Goal: Information Seeking & Learning: Learn about a topic

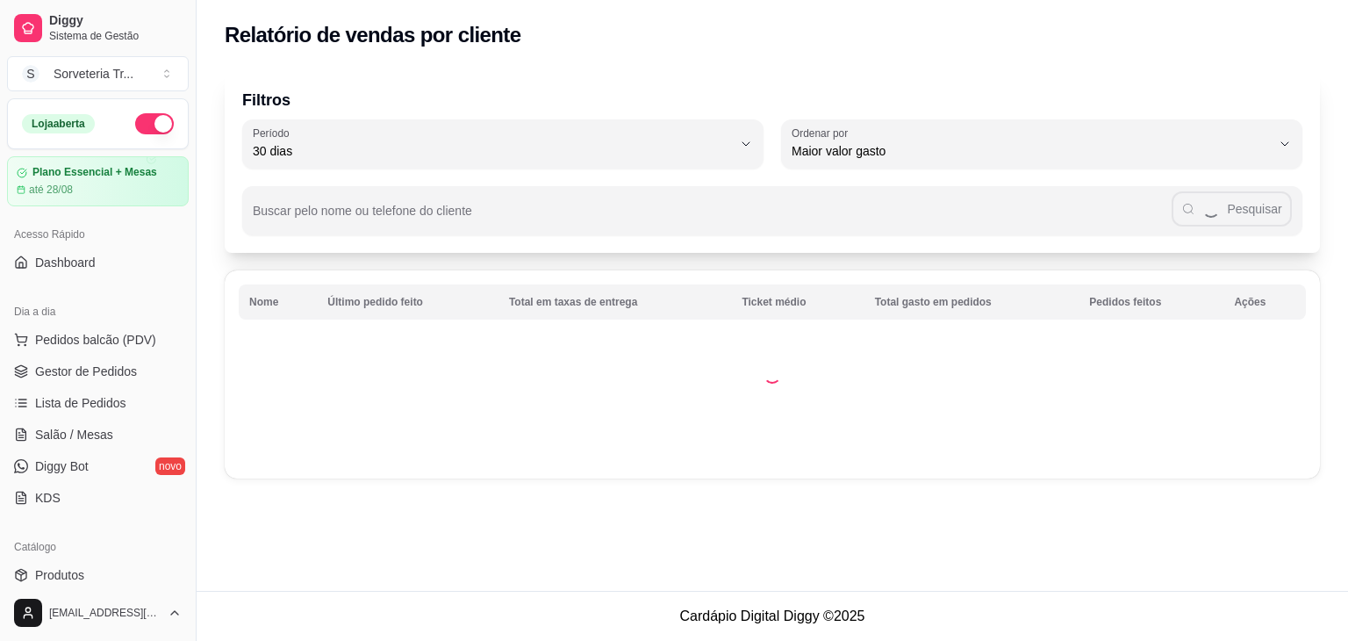
select select "30"
select select "HIGHEST_TOTAL_SPENT_WITH_ORDERS"
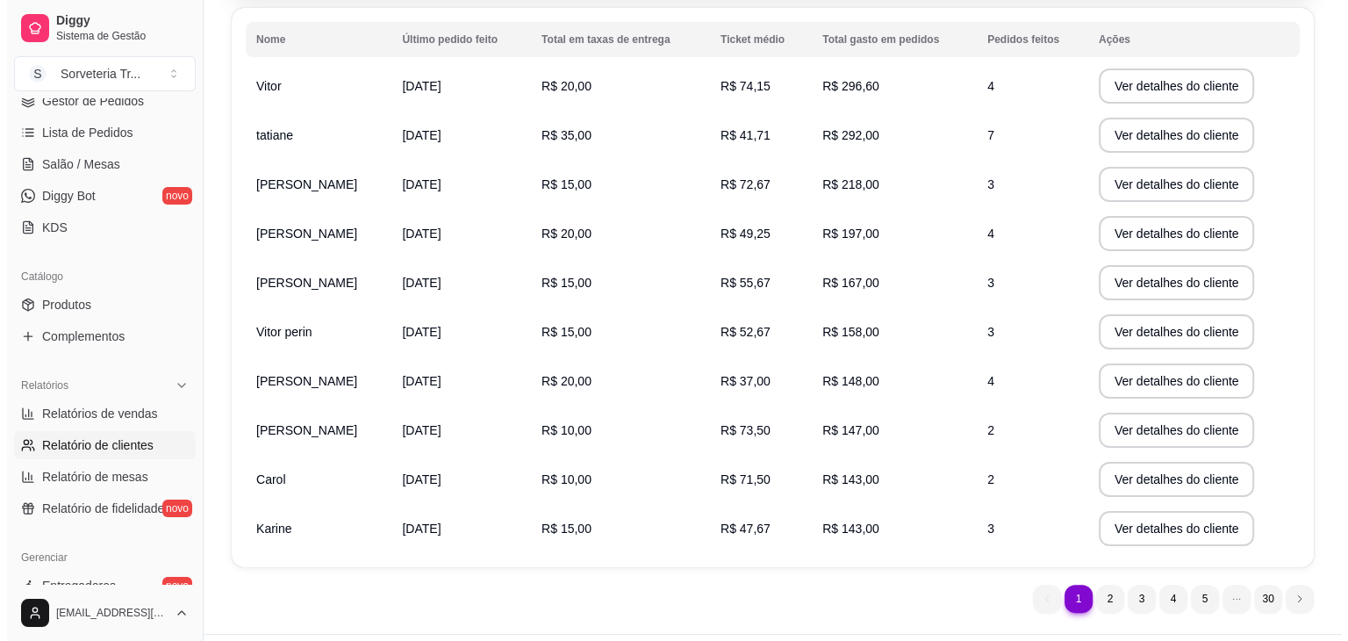
scroll to position [263, 0]
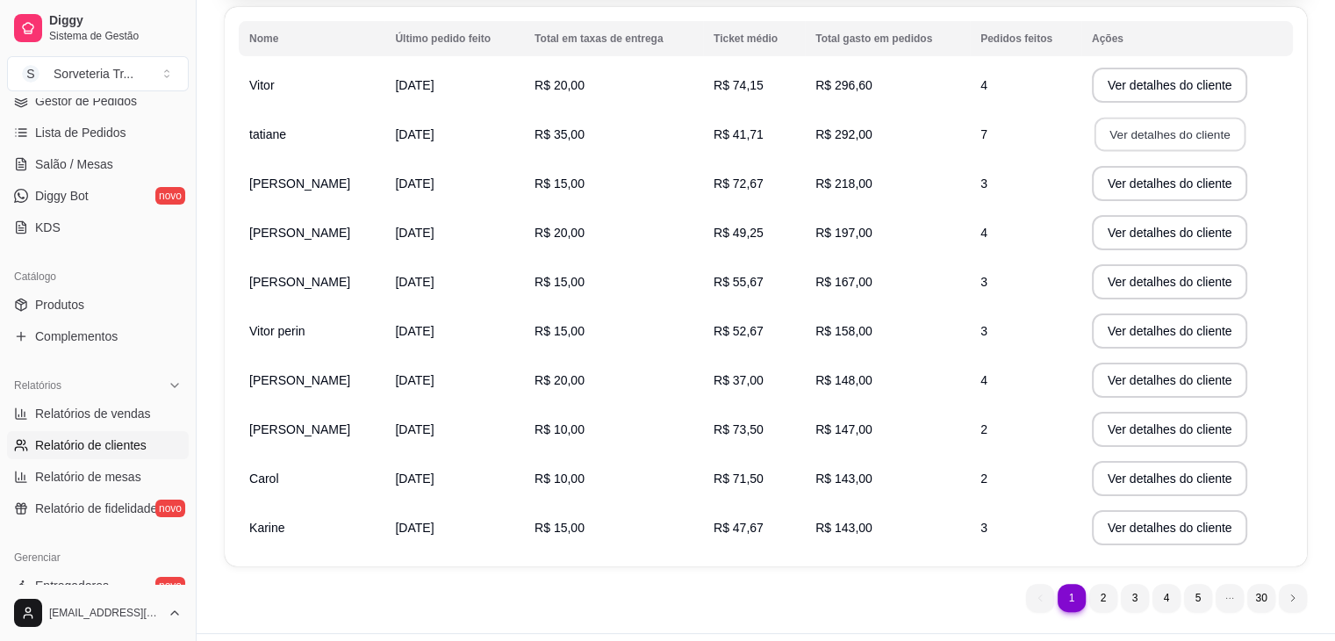
click at [1187, 133] on button "Ver detalhes do cliente" at bounding box center [1169, 135] width 151 height 34
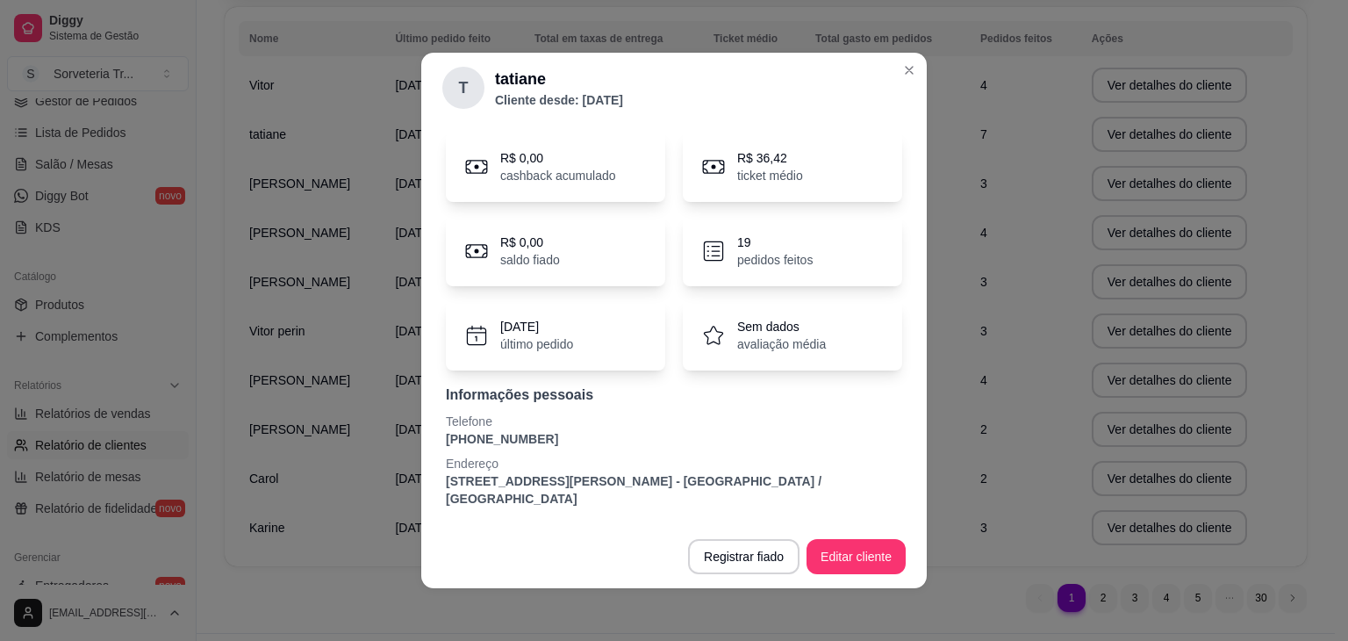
scroll to position [0, 0]
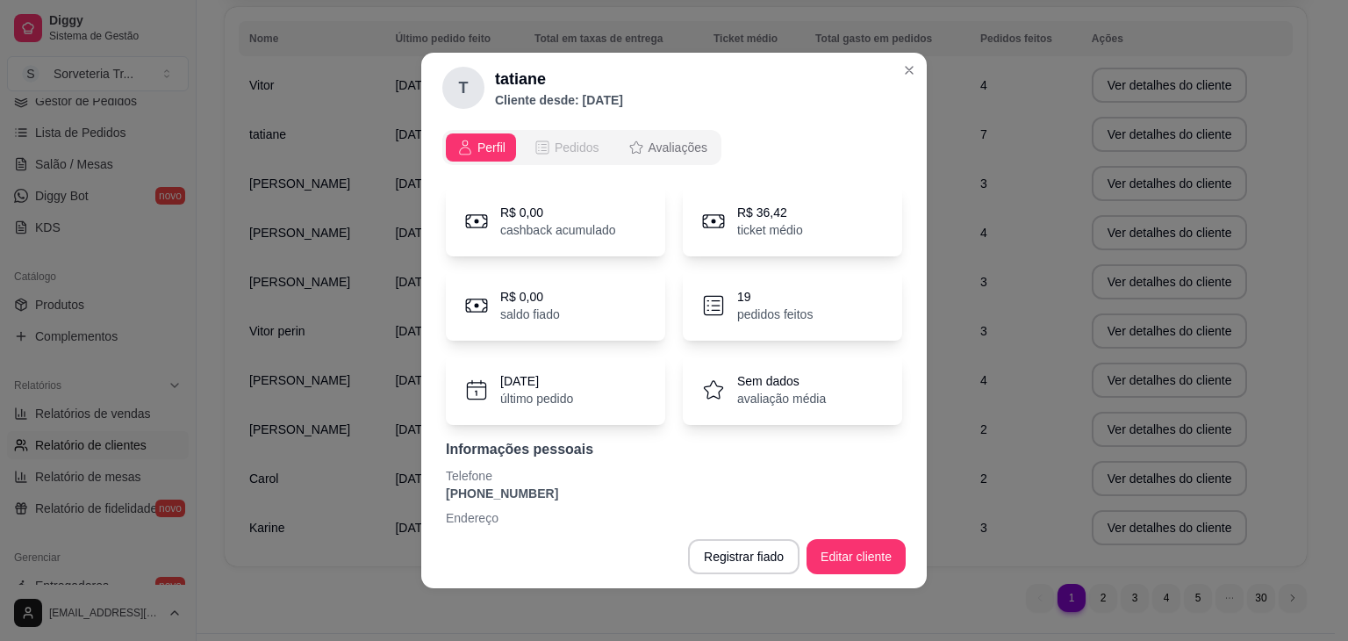
click at [597, 148] on button "Pedidos" at bounding box center [566, 147] width 87 height 28
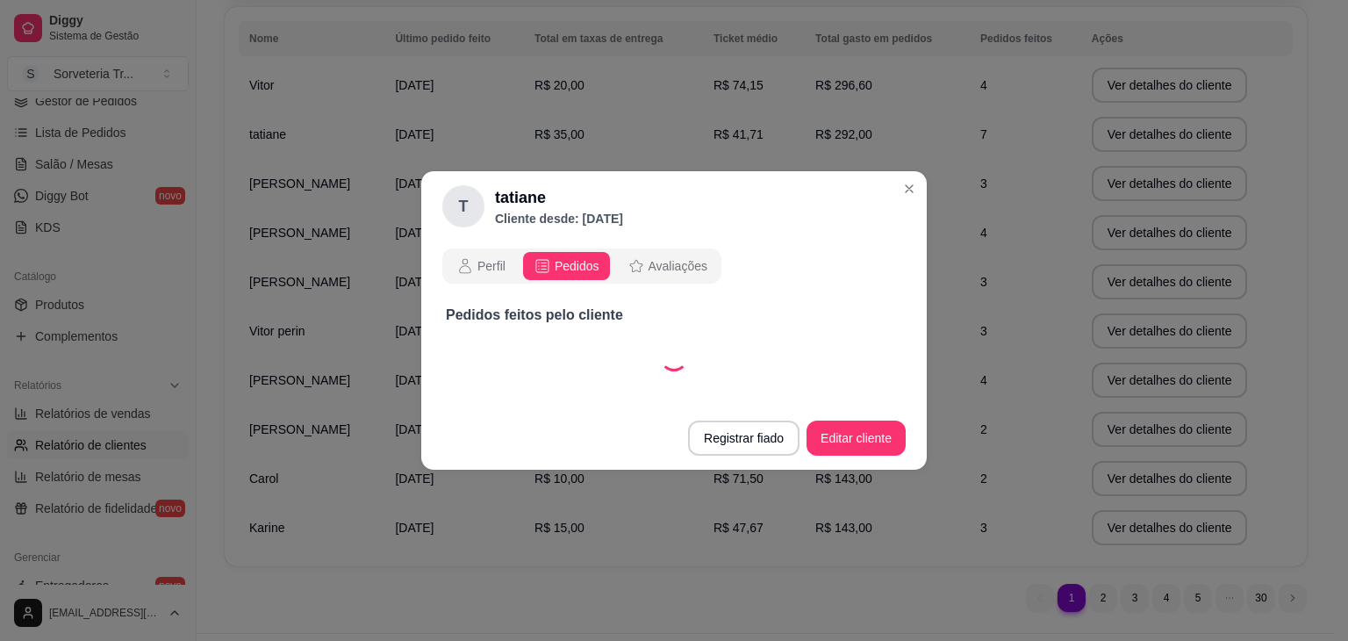
select select "30"
select select "ALL"
select select "30"
select select "ALL"
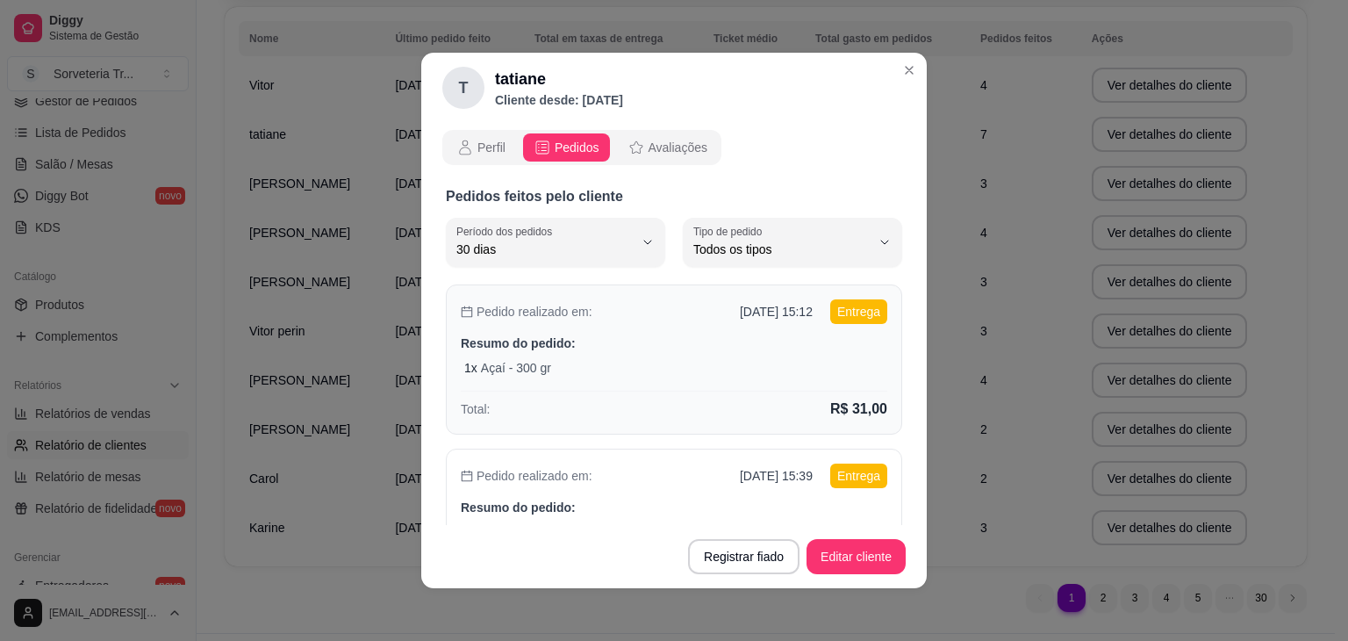
click at [842, 394] on div "Total: R$ 31,00" at bounding box center [674, 405] width 427 height 29
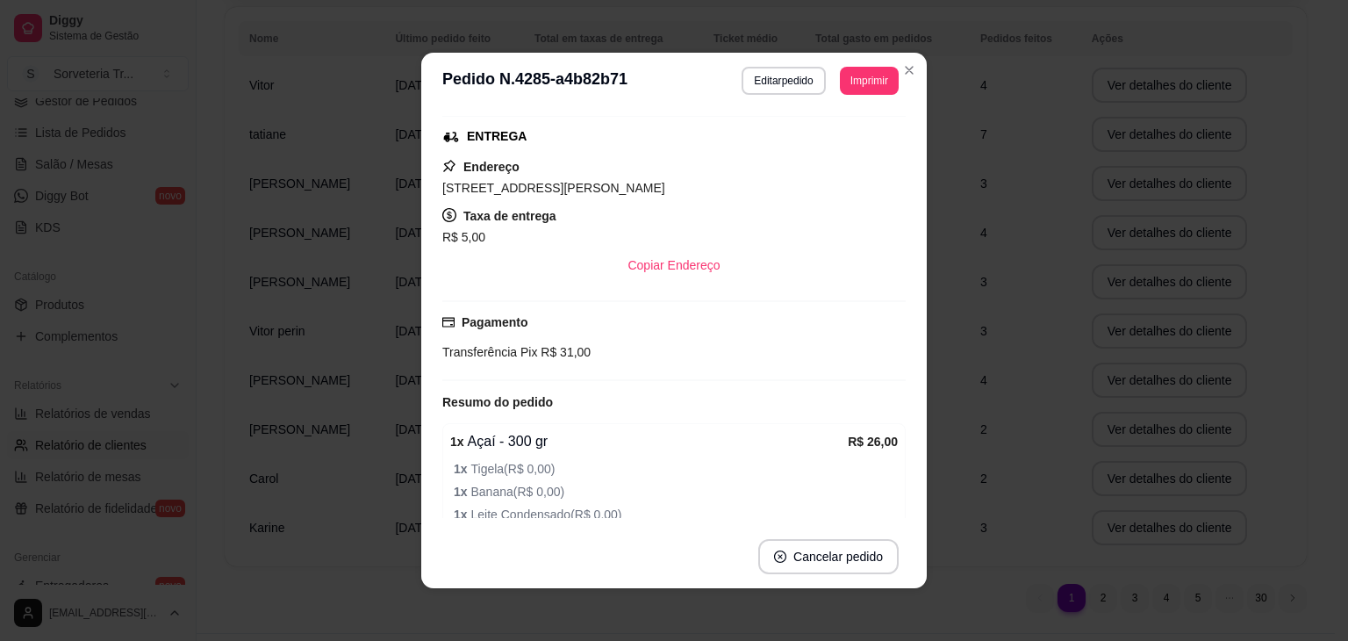
scroll to position [263, 0]
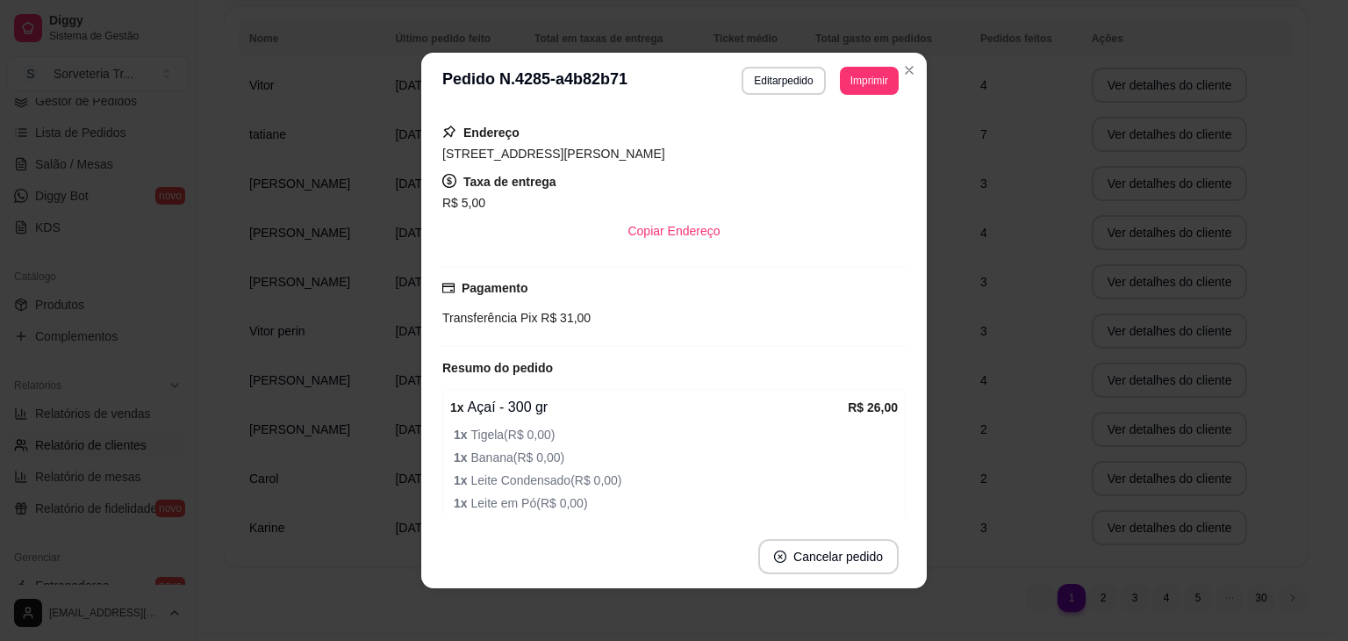
click at [842, 394] on div "1 x Açaí - 300 gr R$ 26,00 1 x Tigela ( R$ 0,00 ) 1 x Banana ( R$ 0,00 ) 1 x Le…" at bounding box center [673, 512] width 463 height 246
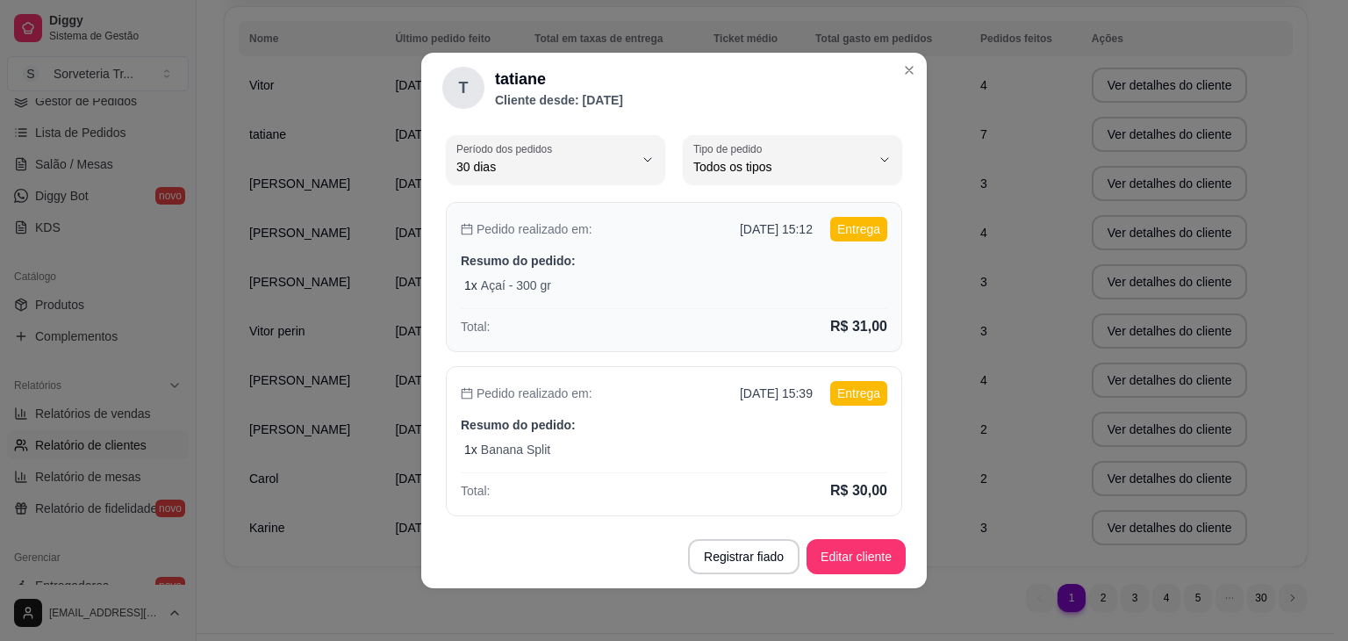
scroll to position [133, 0]
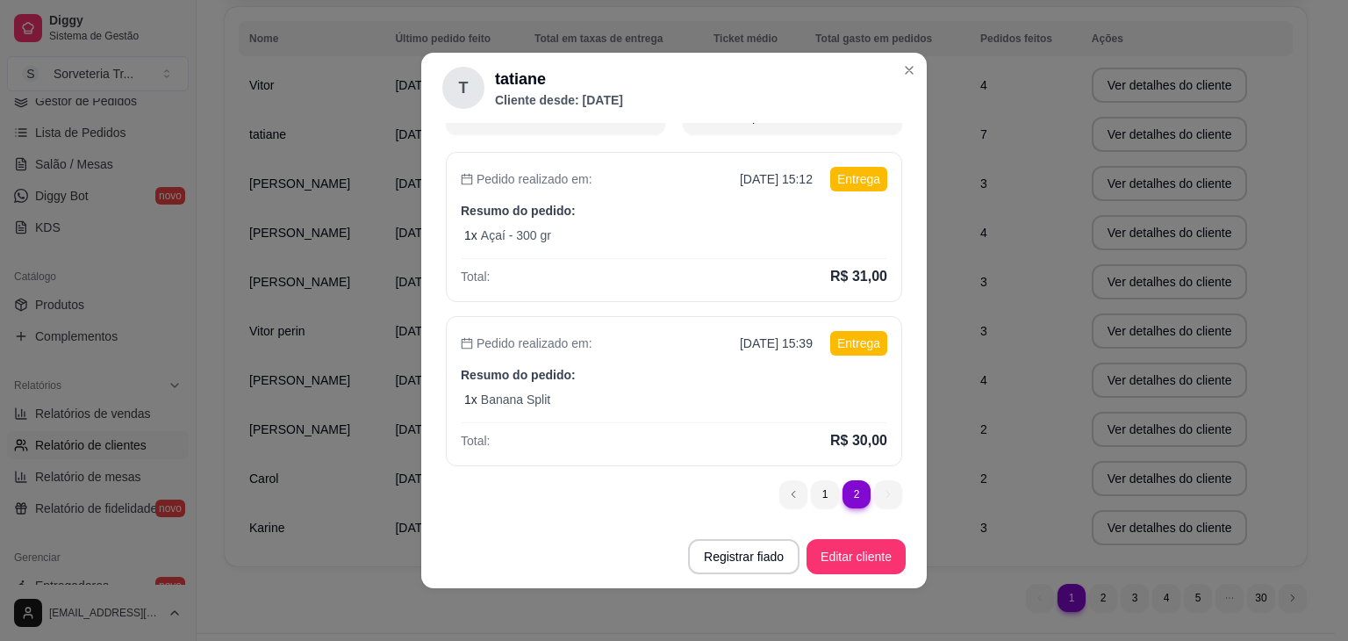
click at [876, 496] on ul "2 1 2" at bounding box center [840, 494] width 123 height 28
click at [864, 495] on ul "2 1 2" at bounding box center [840, 494] width 123 height 28
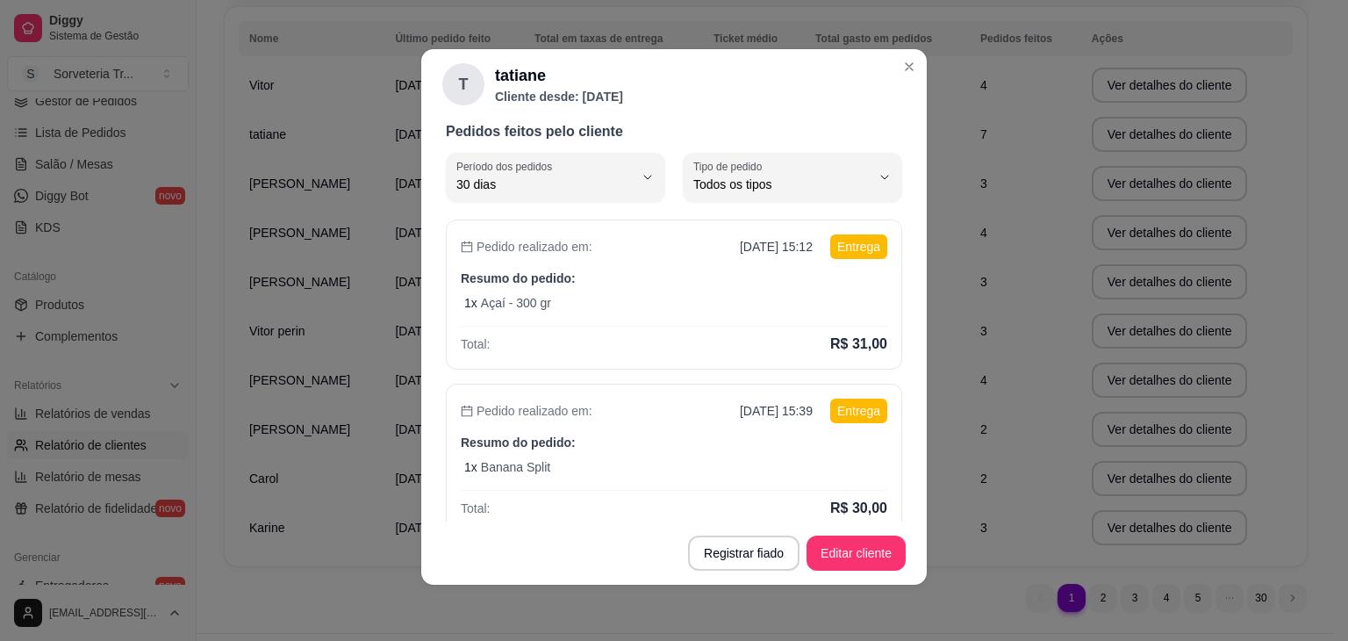
scroll to position [0, 0]
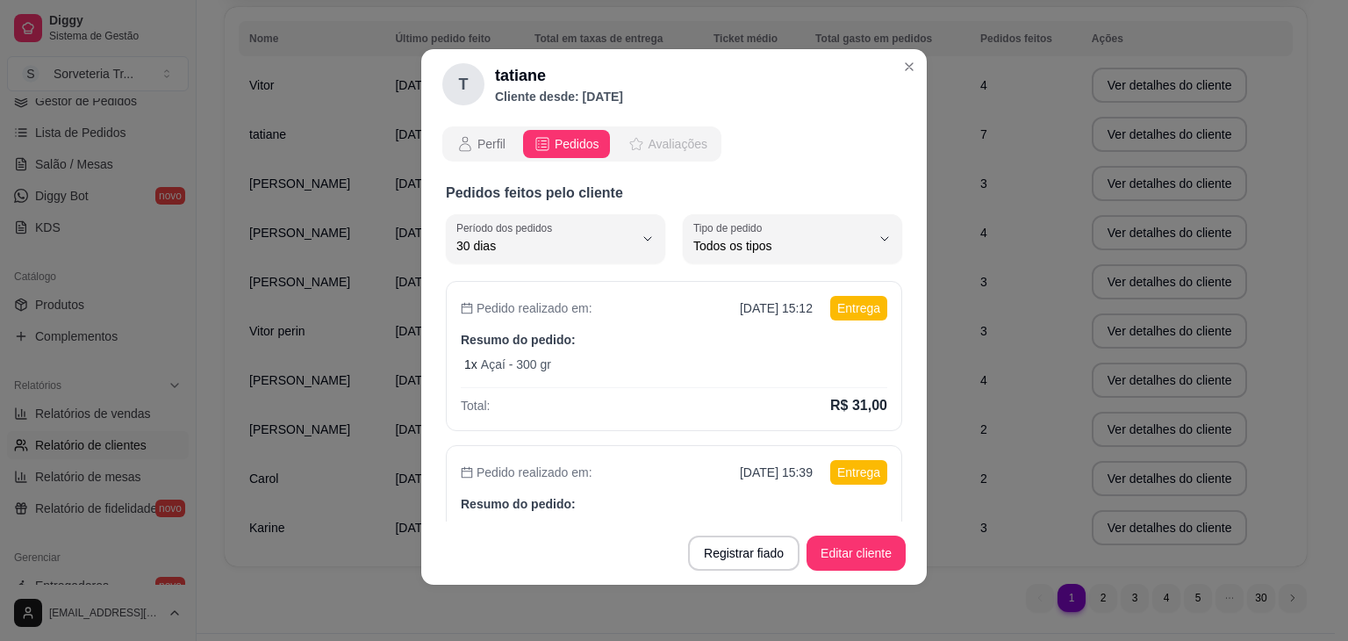
click at [660, 140] on span "Avaliações" at bounding box center [678, 144] width 59 height 18
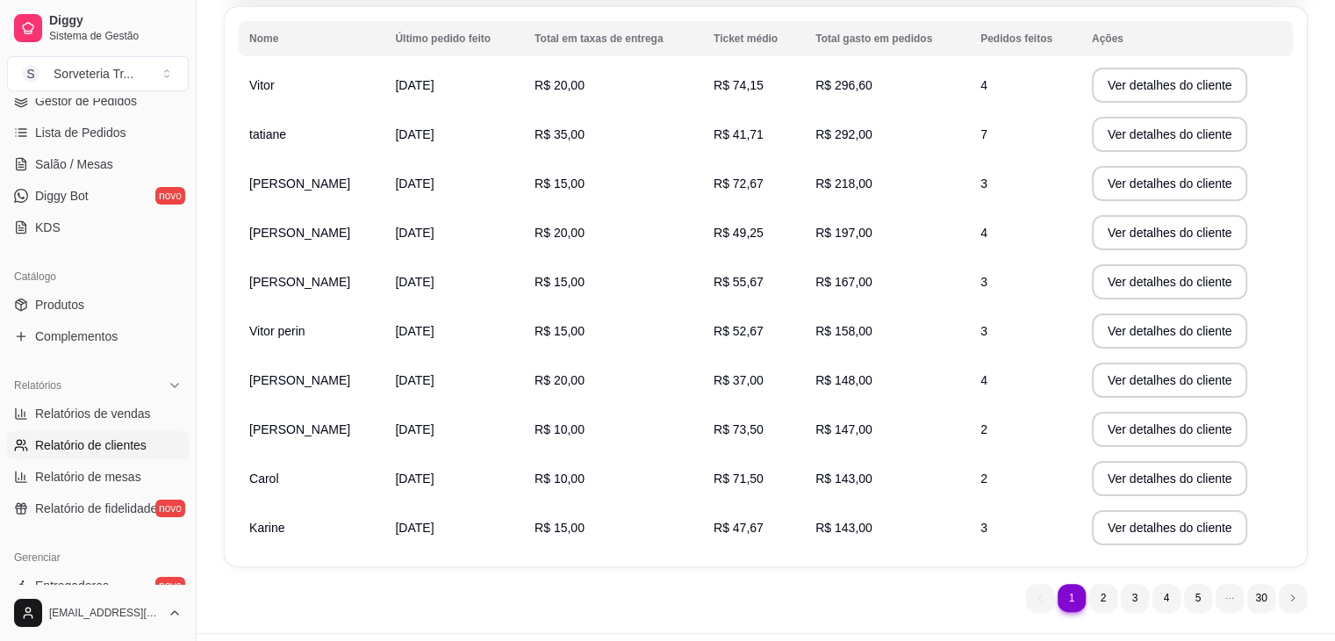
click at [341, 147] on td "tatiane" at bounding box center [312, 134] width 146 height 49
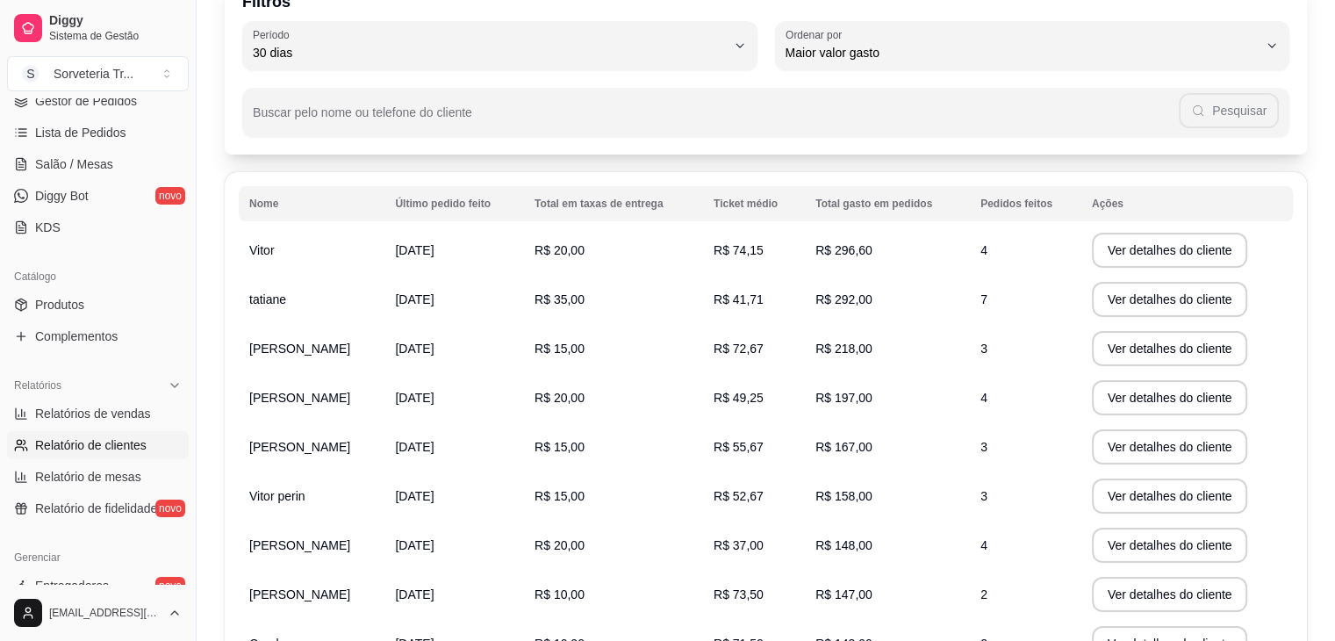
scroll to position [88, 0]
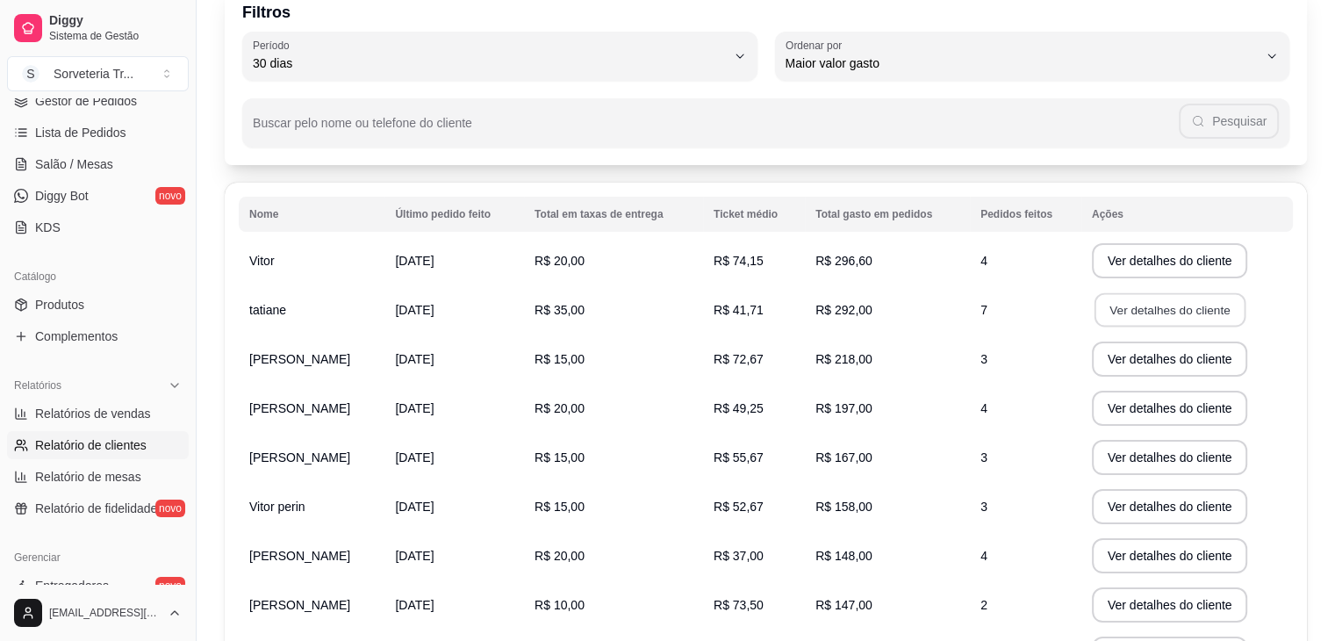
click at [1129, 309] on button "Ver detalhes do cliente" at bounding box center [1169, 310] width 151 height 34
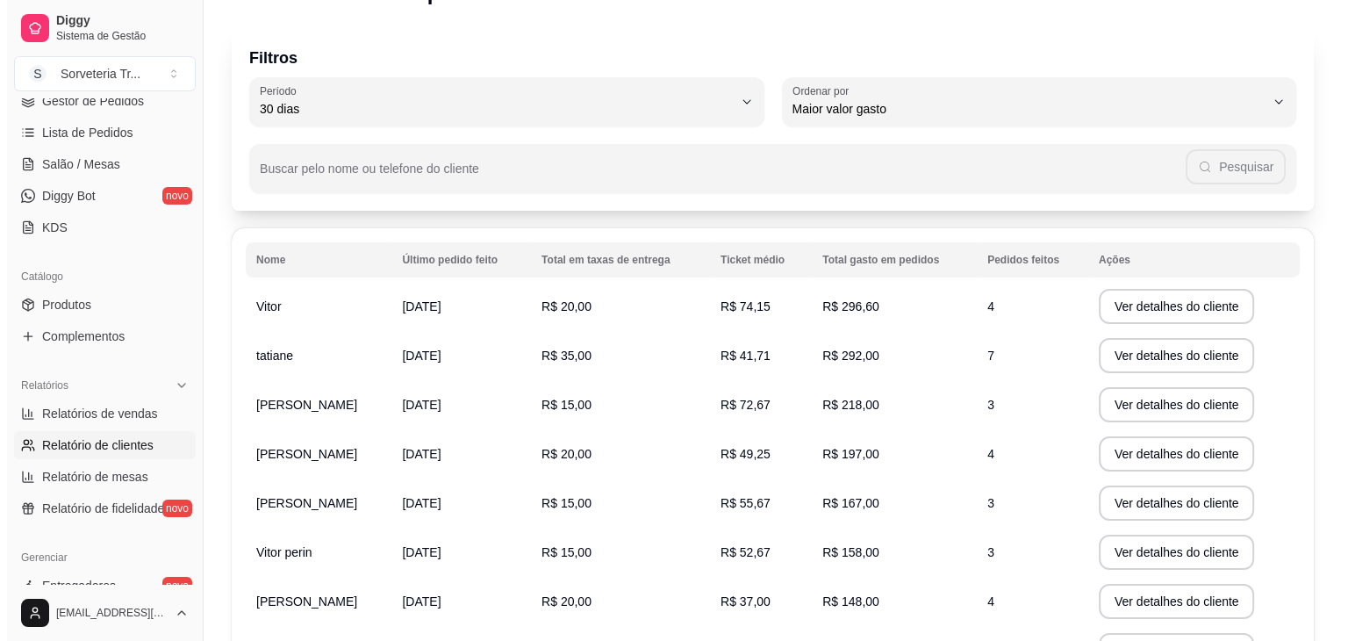
scroll to position [0, 0]
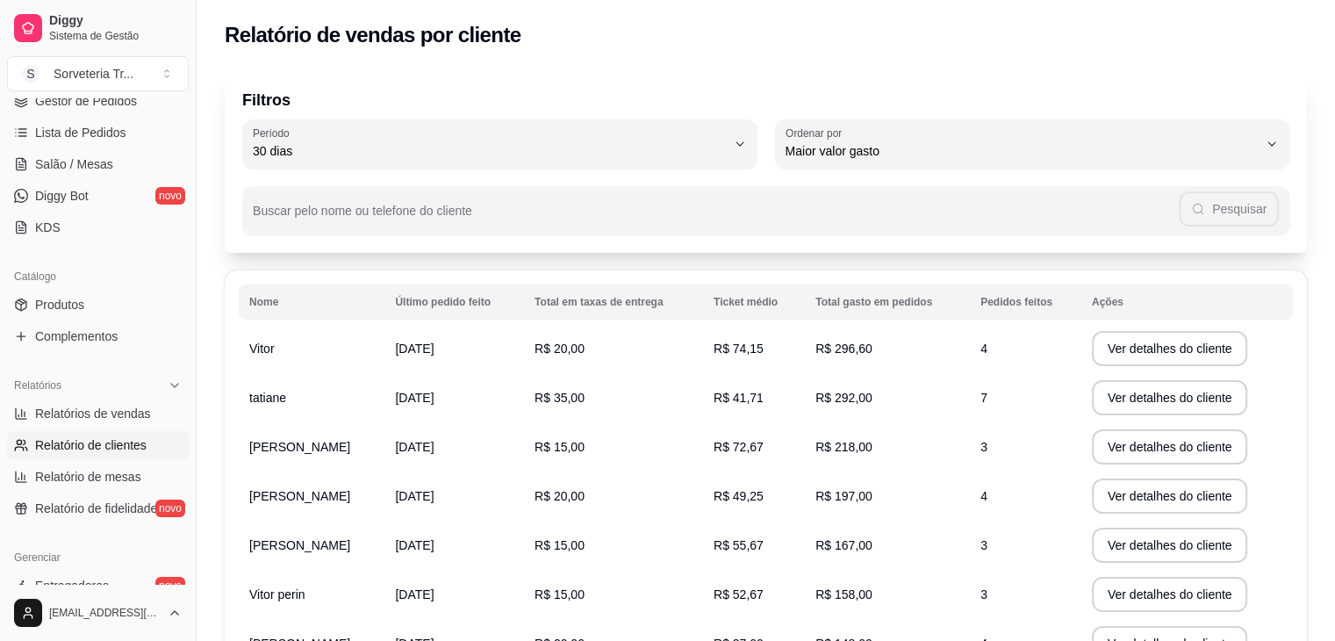
click at [1019, 347] on td "4" at bounding box center [1025, 348] width 111 height 49
click at [1130, 353] on button "Ver detalhes do cliente" at bounding box center [1169, 349] width 151 height 34
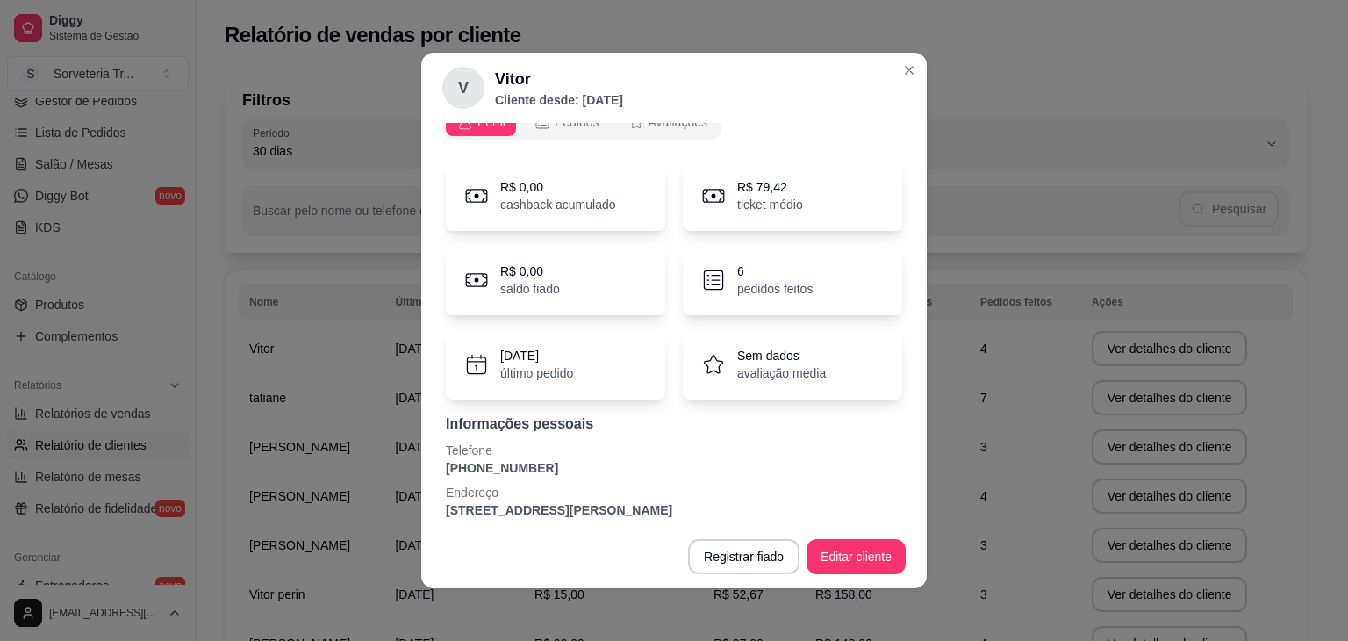
scroll to position [37, 0]
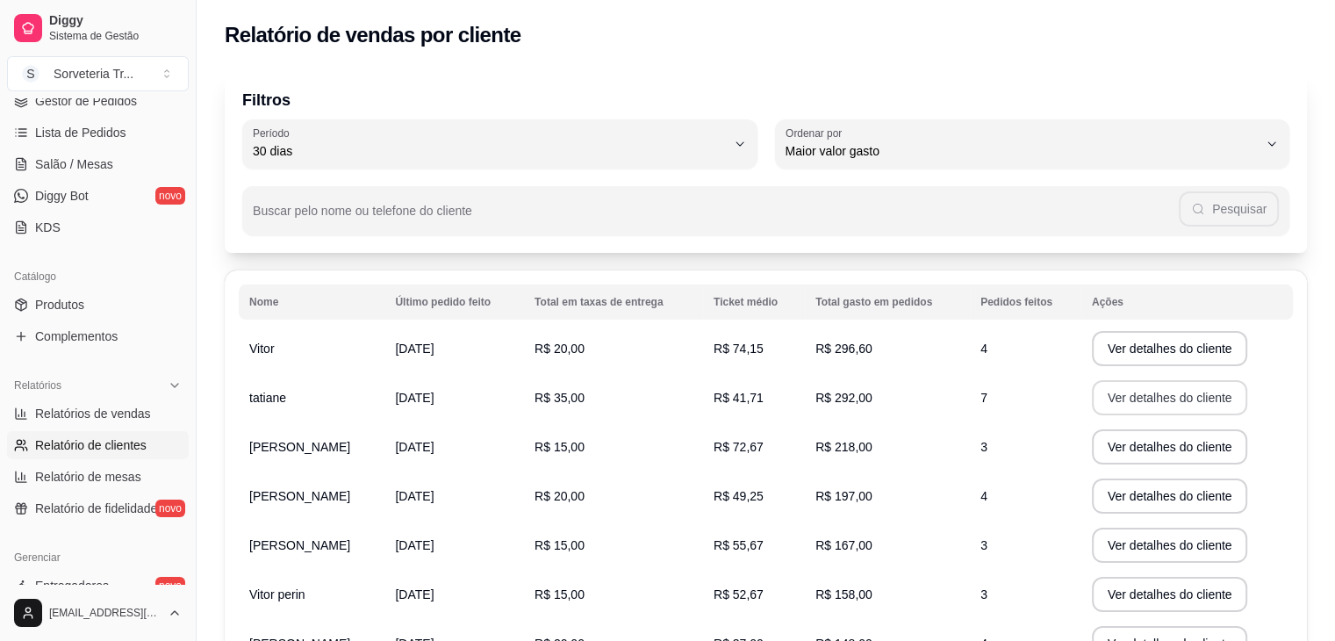
click at [1098, 401] on button "Ver detalhes do cliente" at bounding box center [1170, 397] width 156 height 35
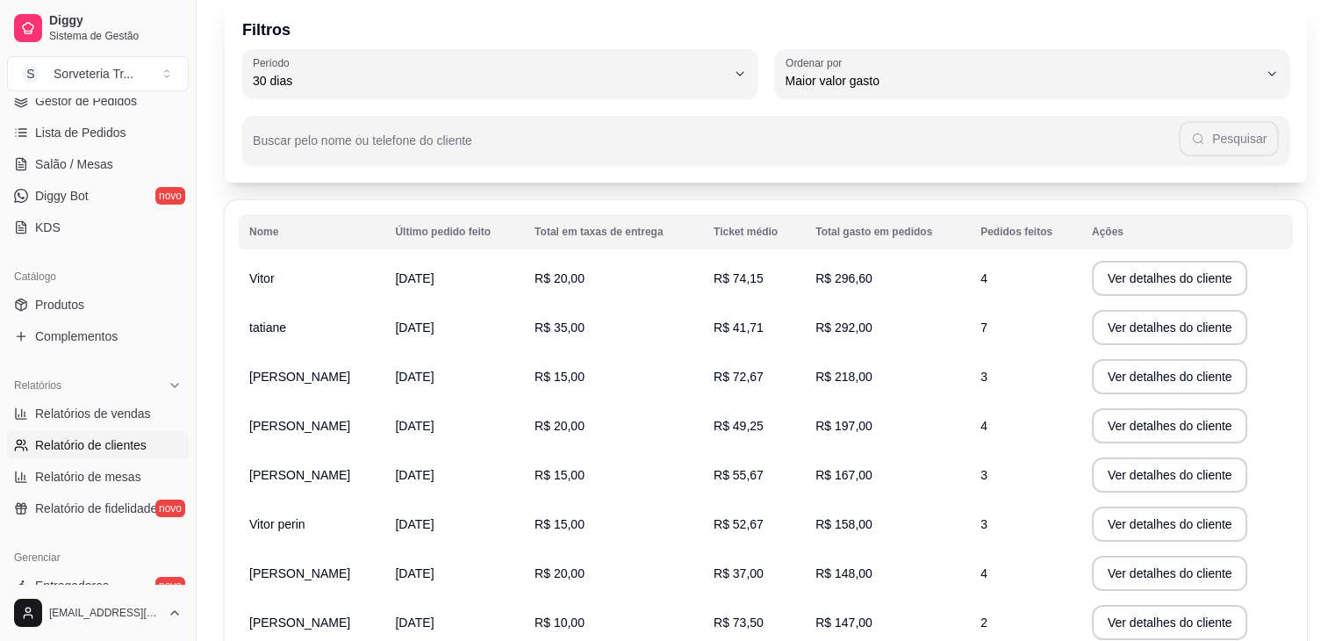
scroll to position [42, 0]
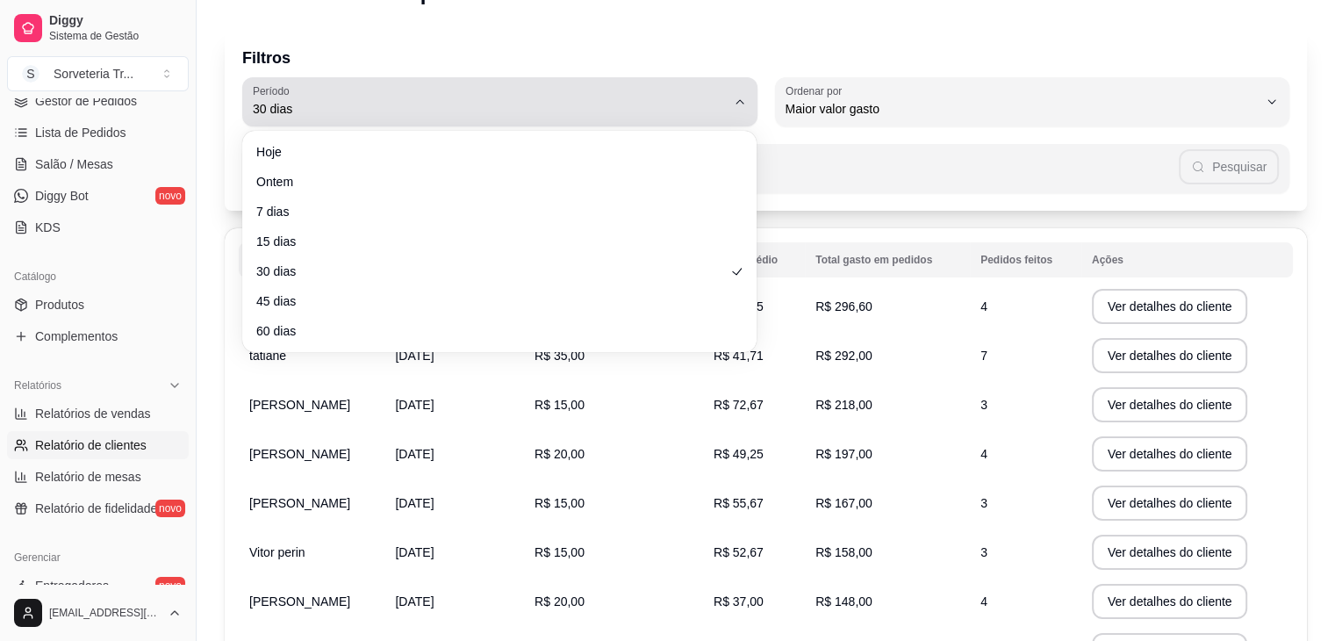
click at [747, 101] on button "Período 30 dias" at bounding box center [499, 101] width 515 height 49
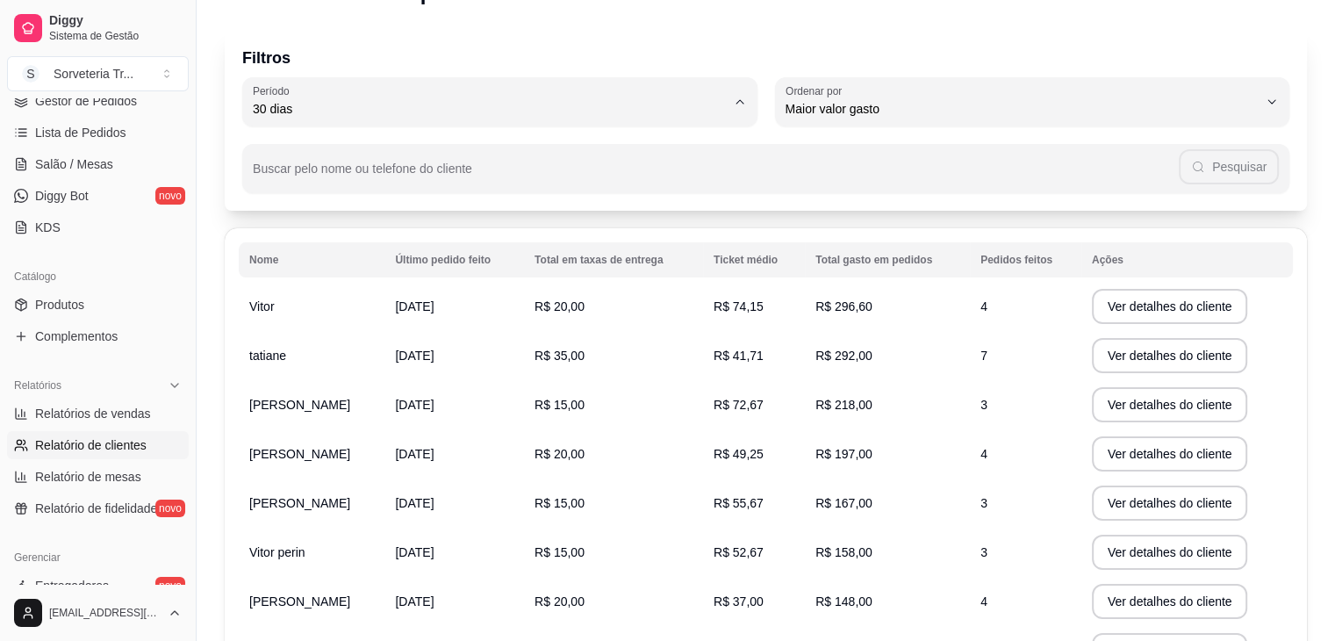
click at [354, 274] on span "30 dias" at bounding box center [491, 265] width 450 height 17
type input "0"
select select "0"
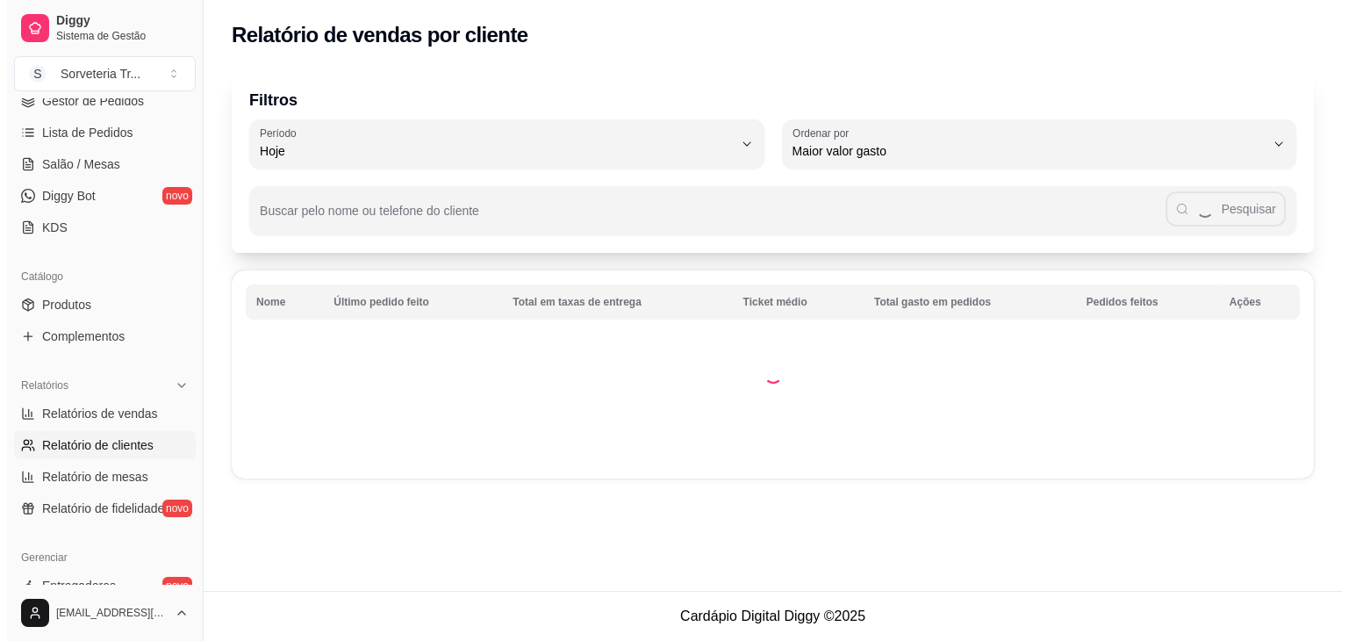
scroll to position [0, 0]
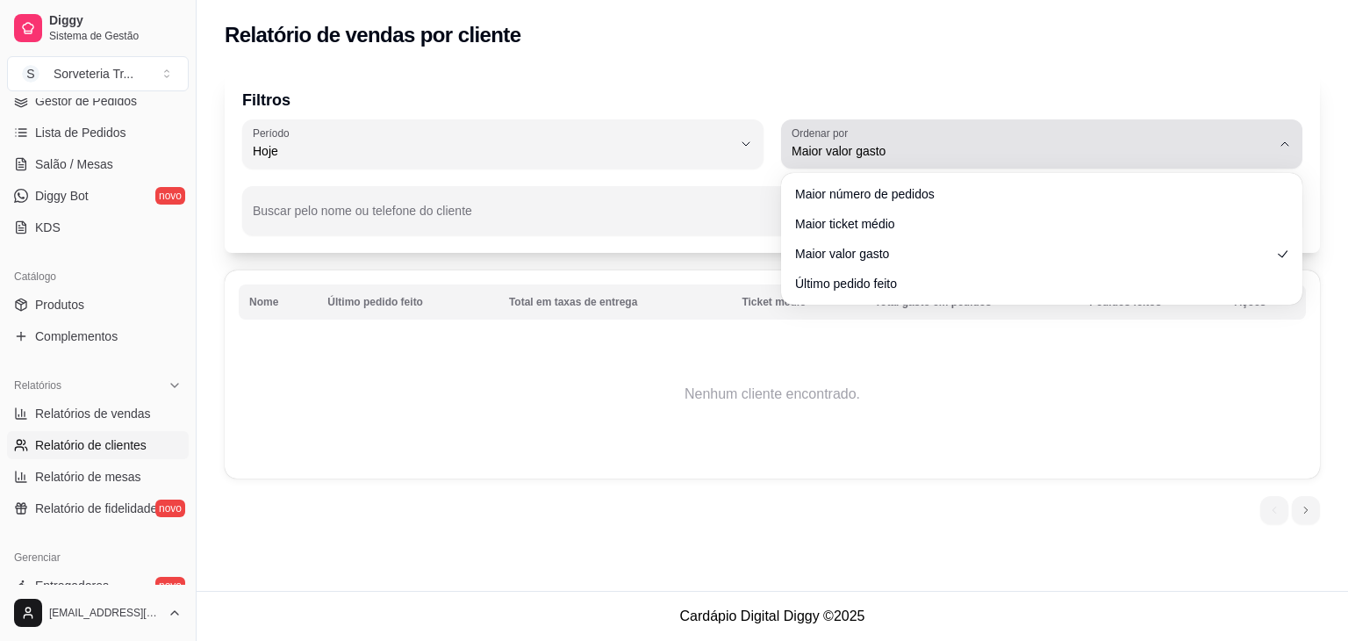
click at [932, 151] on span "Maior valor gasto" at bounding box center [1031, 151] width 479 height 18
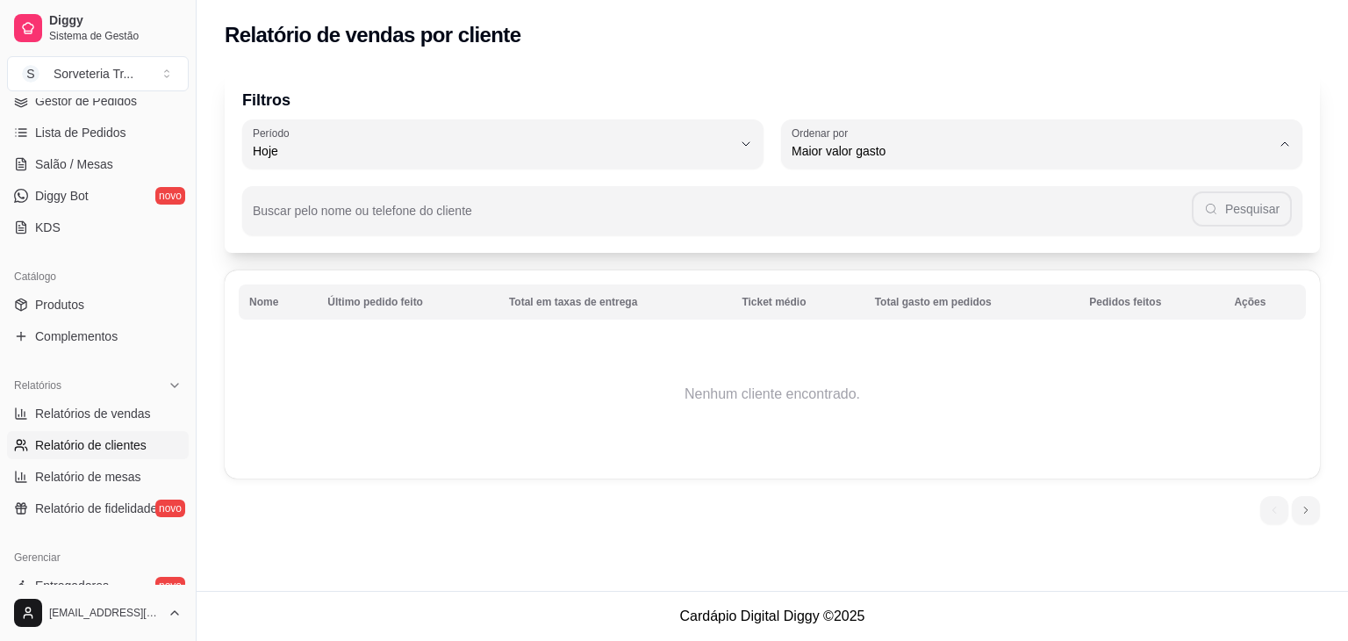
click at [933, 201] on span "Maior número de pedidos" at bounding box center [1033, 192] width 456 height 17
type input "HIGHEST_ORDER_COUNT"
select select "HIGHEST_ORDER_COUNT"
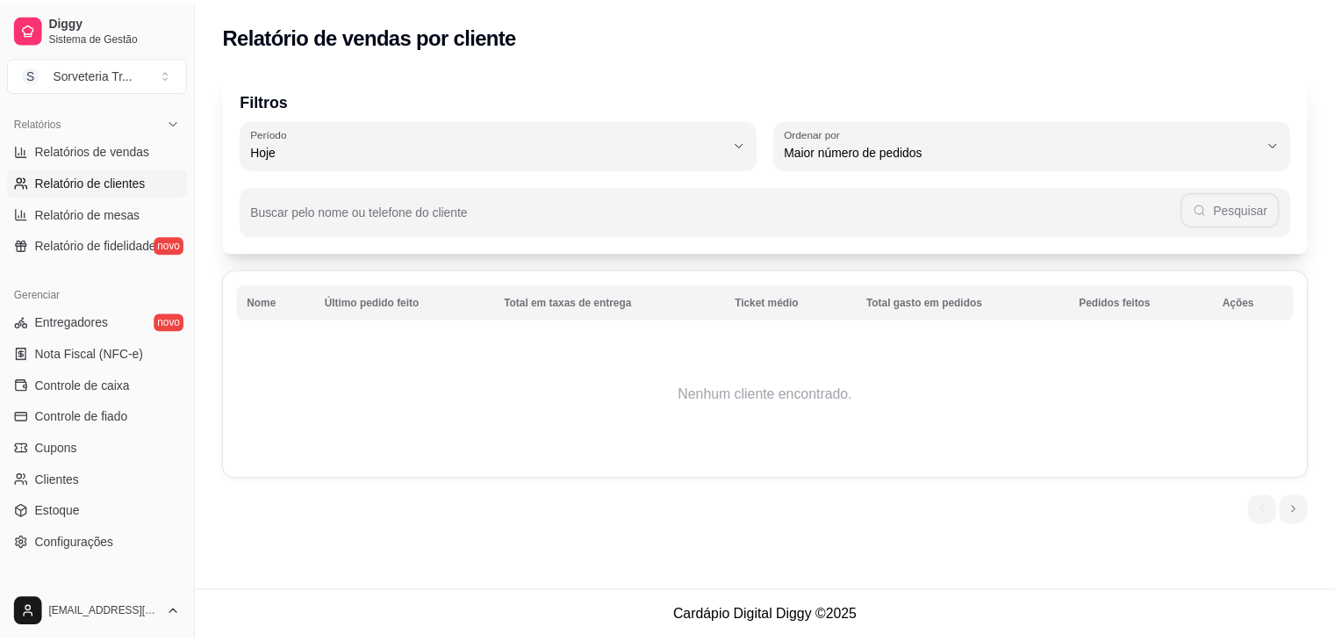
scroll to position [446, 0]
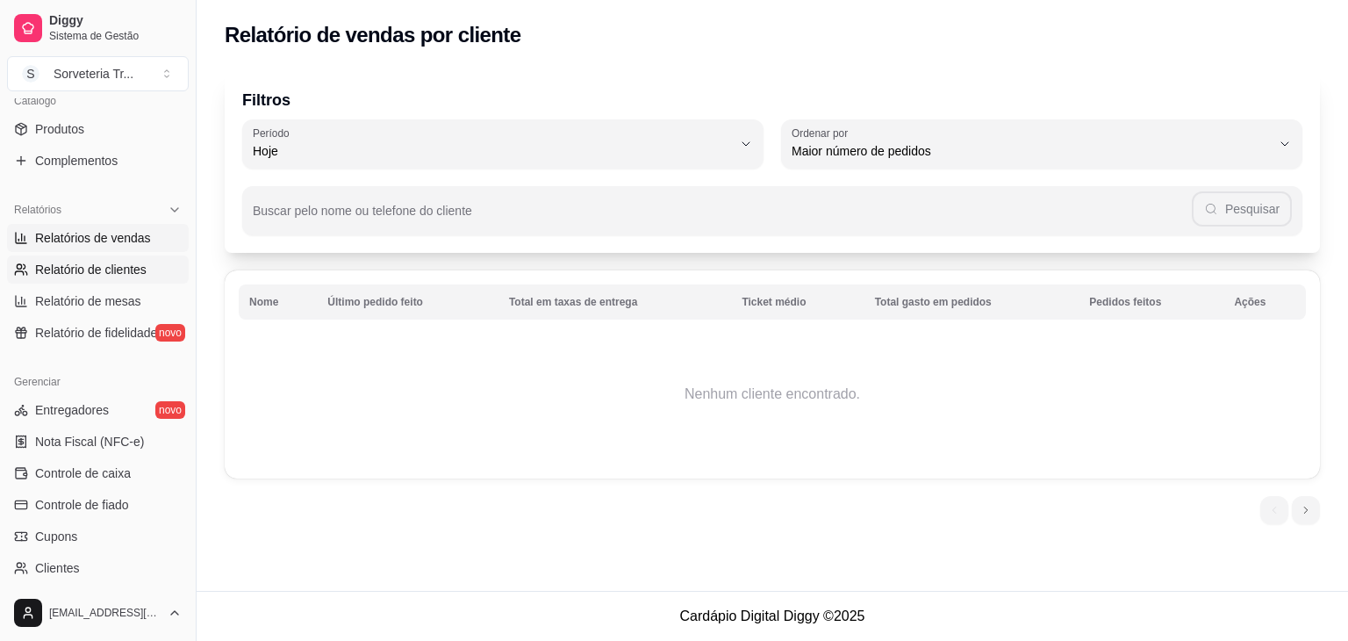
click at [123, 236] on span "Relatórios de vendas" at bounding box center [93, 238] width 116 height 18
select select "ALL"
select select "0"
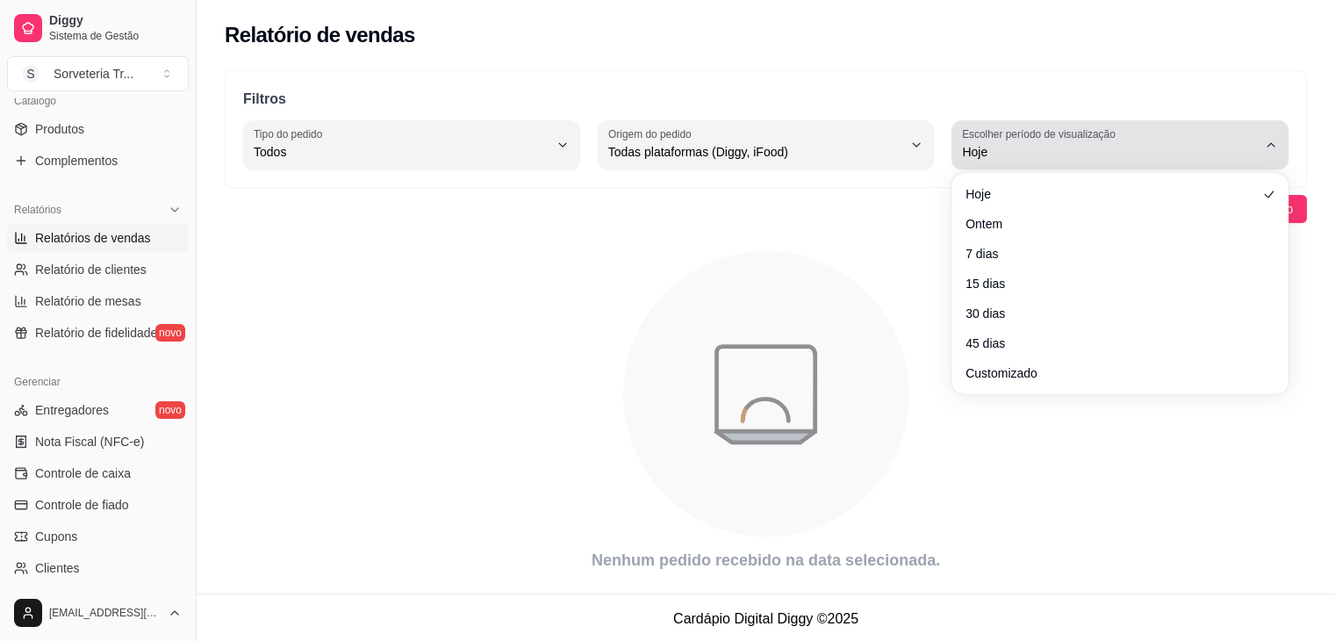
click at [1273, 145] on icon "button" at bounding box center [1271, 145] width 14 height 14
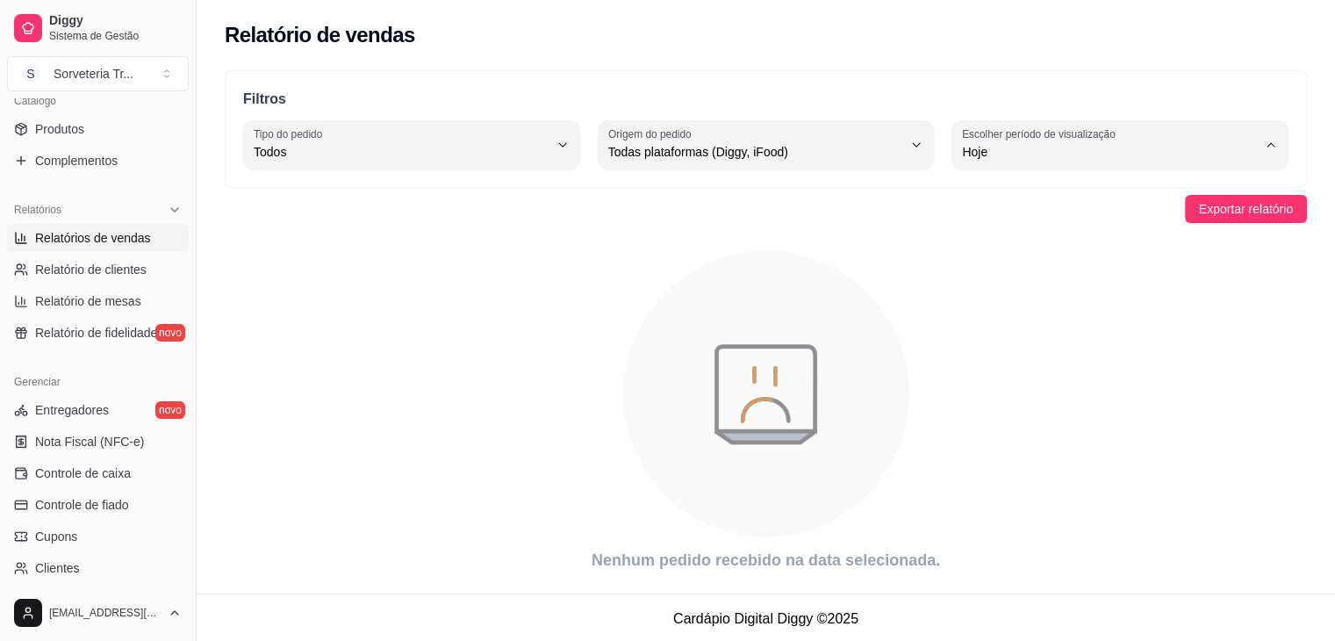
click at [1026, 312] on span "30 dias" at bounding box center [1111, 307] width 279 height 17
type input "30"
select select "30"
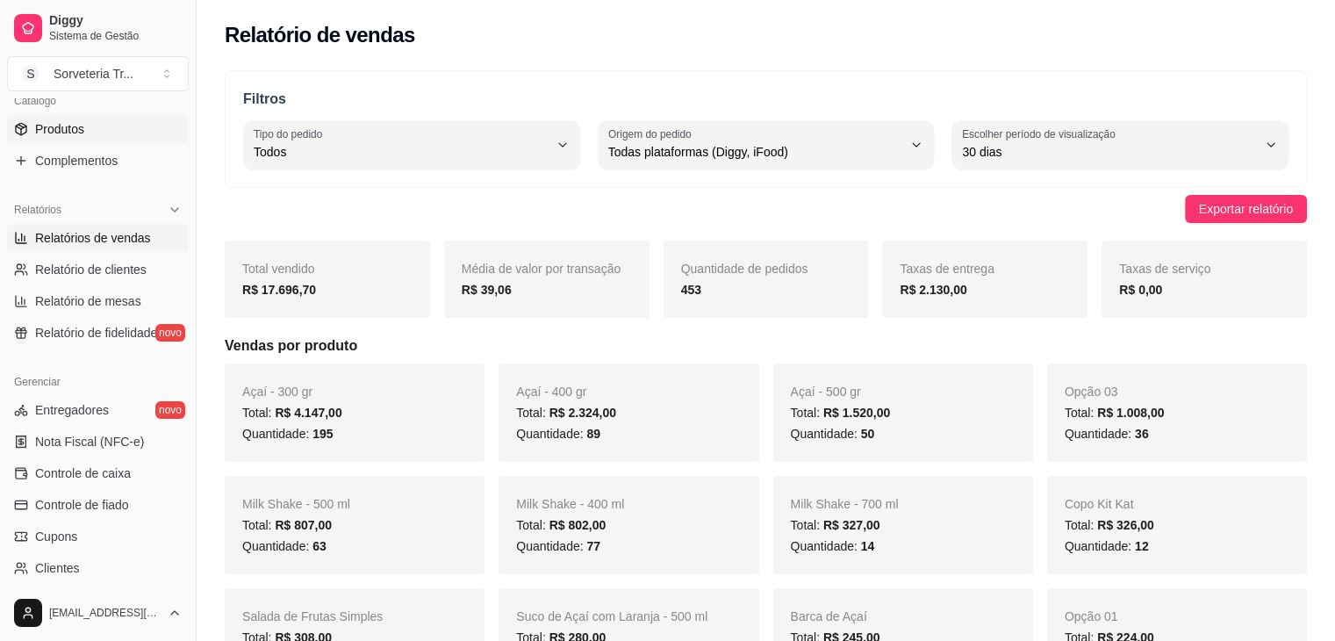
click at [142, 131] on link "Produtos" at bounding box center [98, 129] width 182 height 28
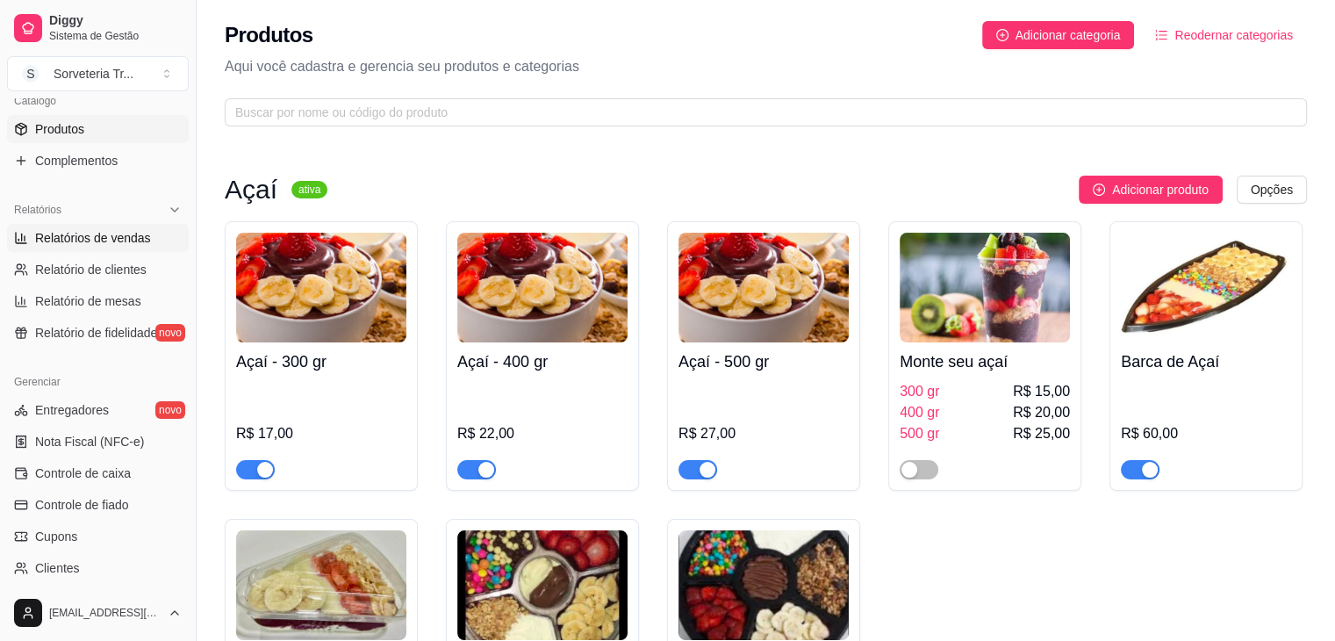
click at [129, 232] on span "Relatórios de vendas" at bounding box center [93, 238] width 116 height 18
select select "ALL"
select select "0"
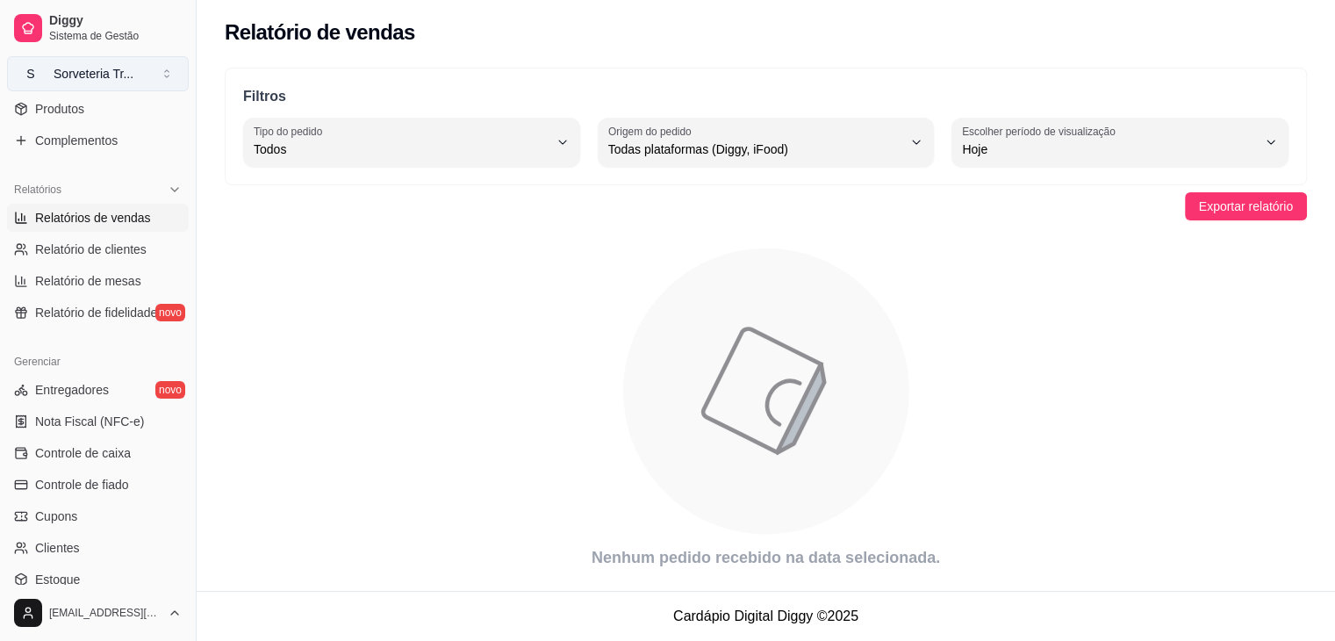
scroll to position [446, 0]
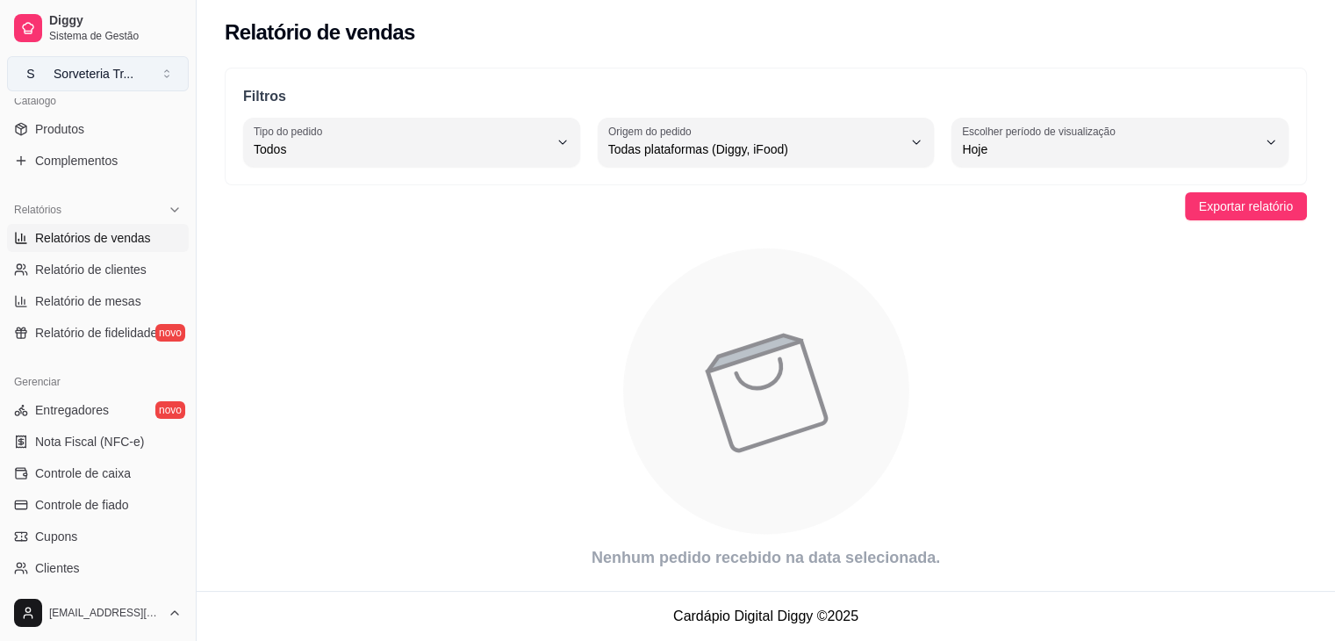
click at [102, 73] on div "Sorveteria Tr ..." at bounding box center [94, 74] width 80 height 18
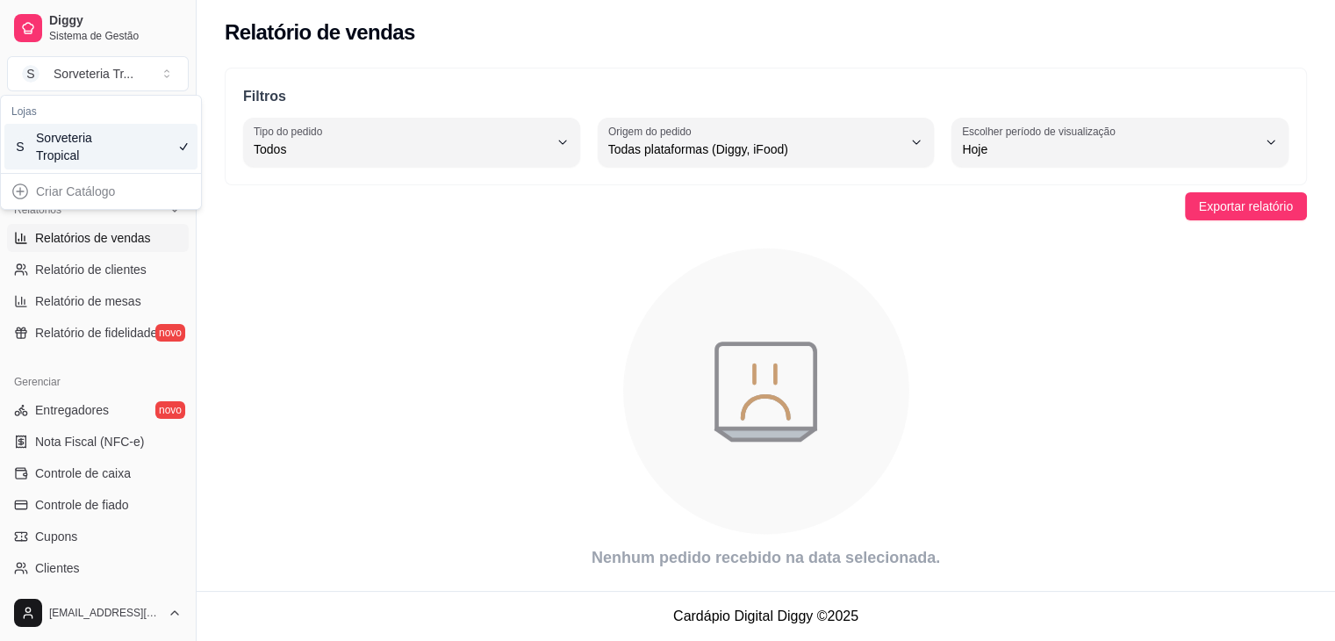
click at [374, 306] on icon "animation" at bounding box center [766, 391] width 1082 height 307
click at [242, 295] on icon "animation" at bounding box center [766, 391] width 1082 height 307
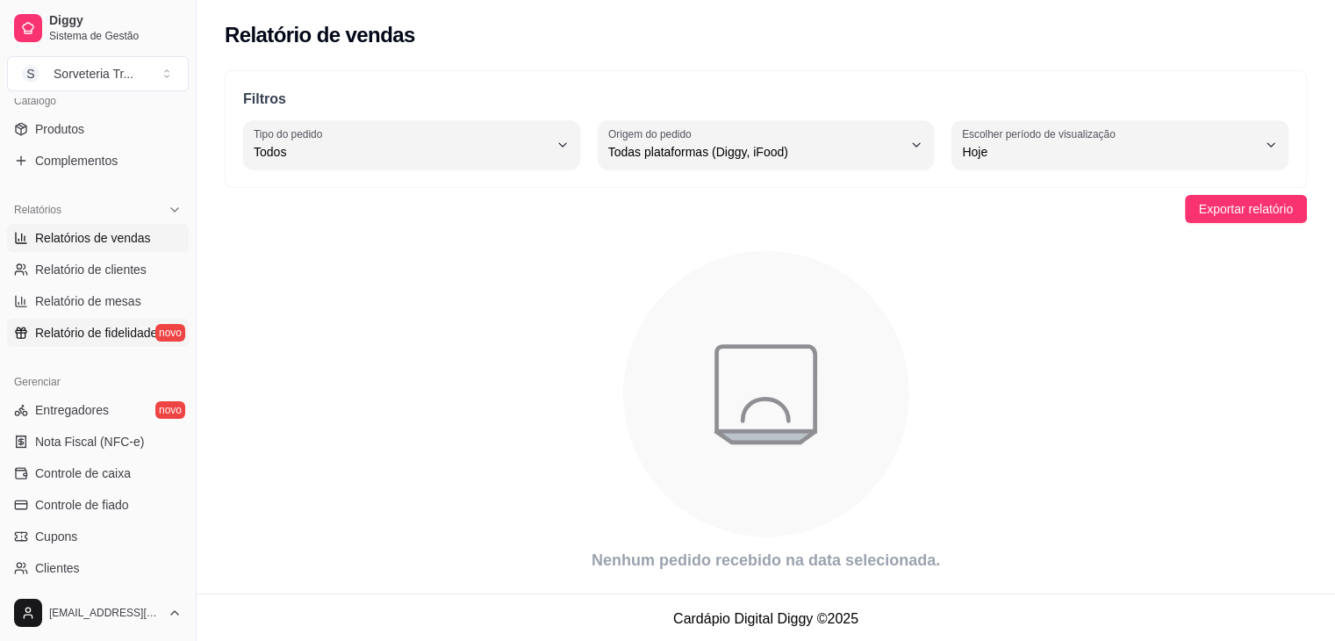
click at [95, 332] on span "Relatório de fidelidade" at bounding box center [96, 333] width 122 height 18
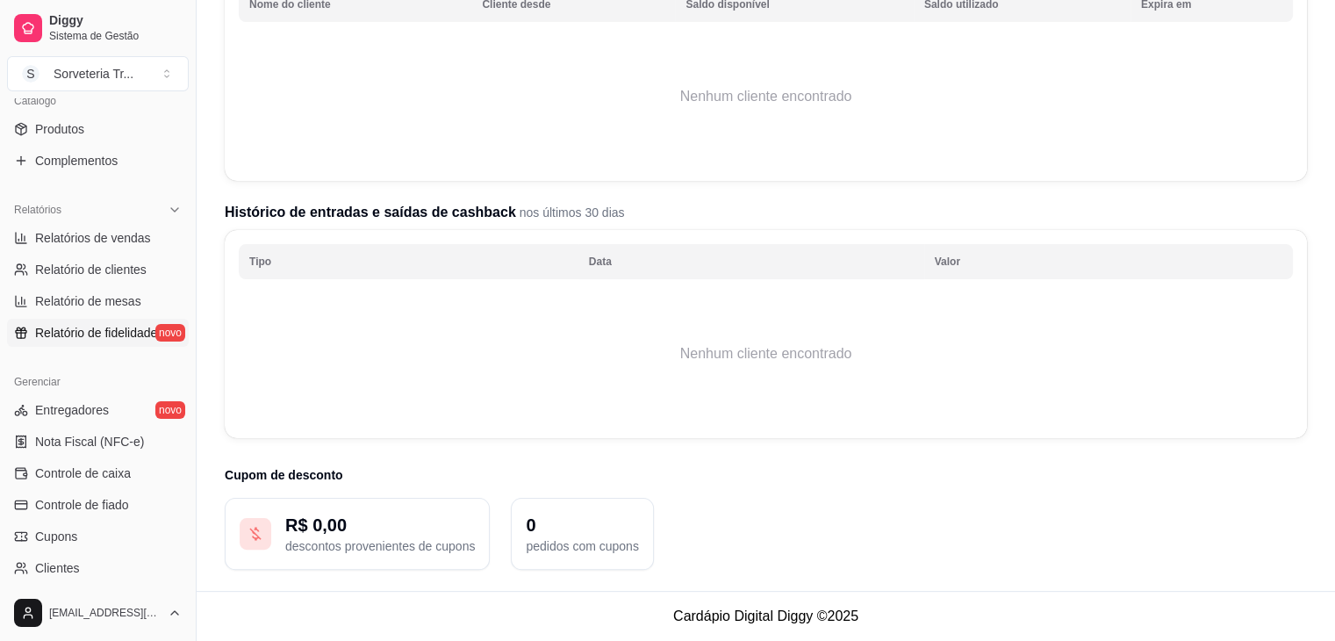
scroll to position [284, 0]
click at [143, 262] on span "Relatório de clientes" at bounding box center [90, 270] width 111 height 18
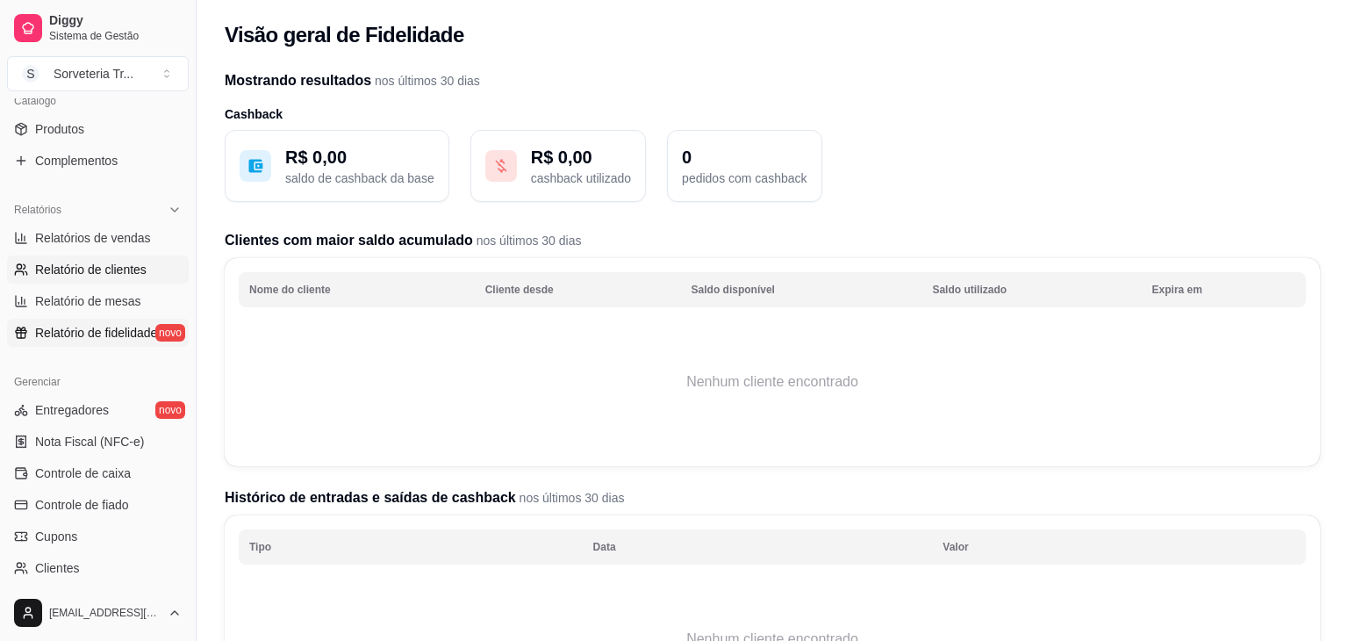
select select "30"
select select "HIGHEST_TOTAL_SPENT_WITH_ORDERS"
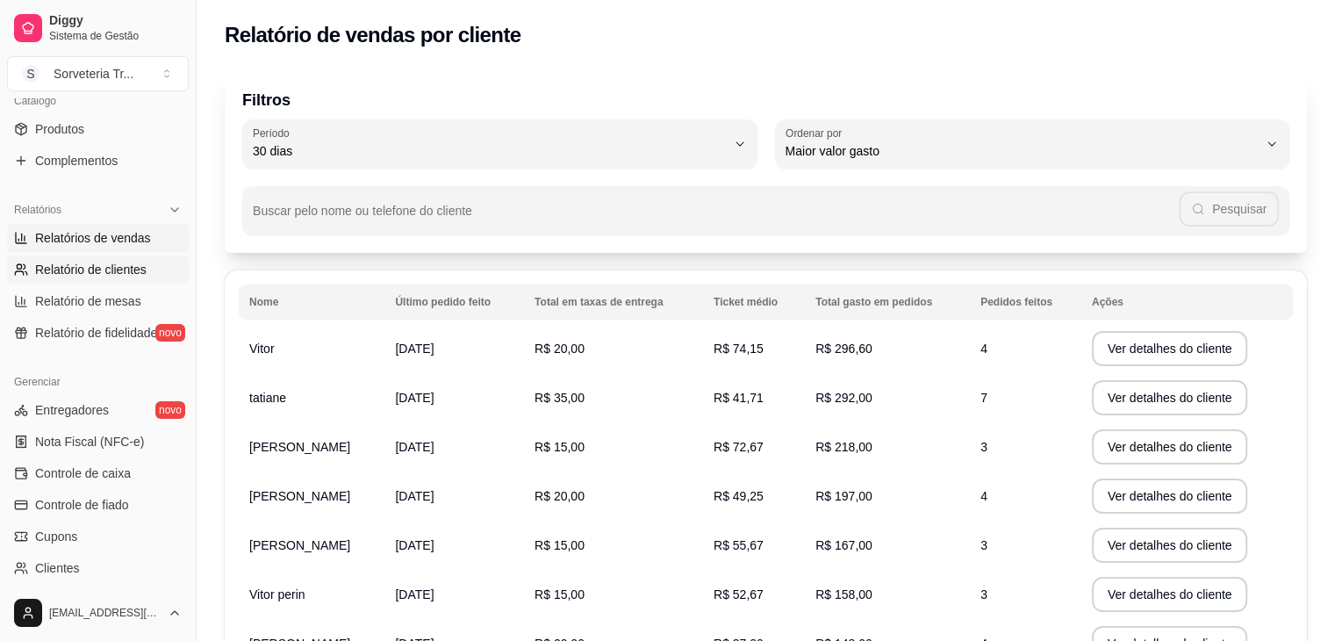
click at [108, 231] on span "Relatórios de vendas" at bounding box center [93, 238] width 116 height 18
select select "ALL"
select select "0"
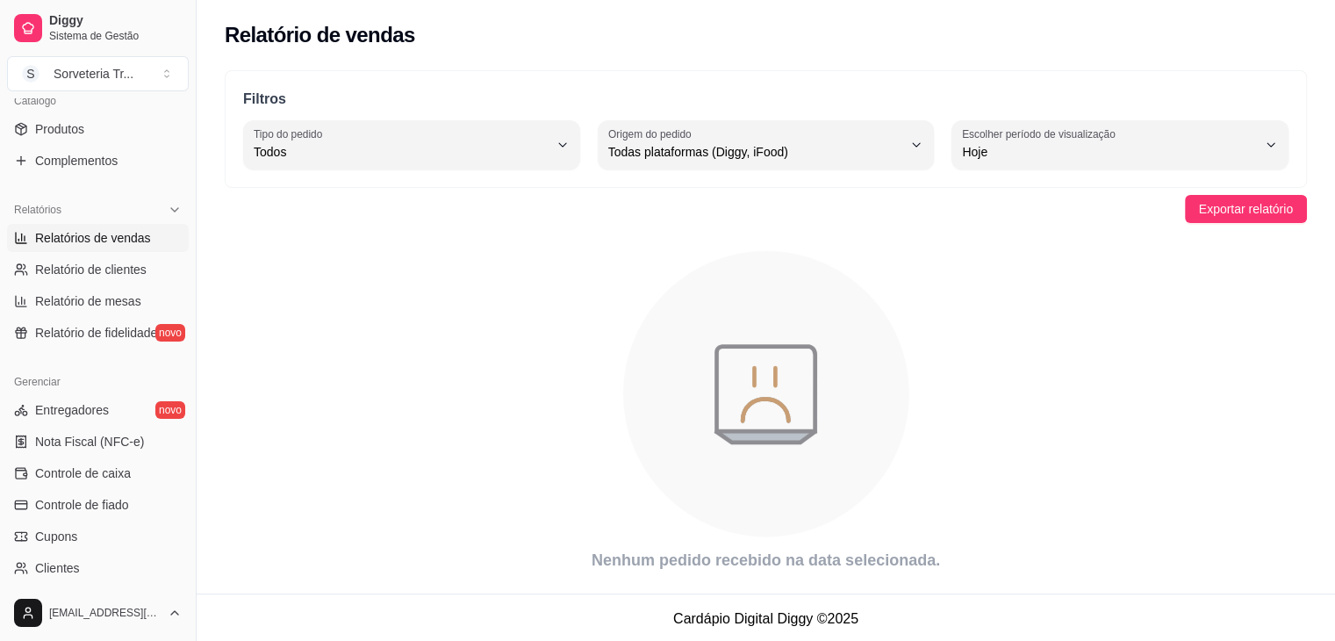
scroll to position [3, 0]
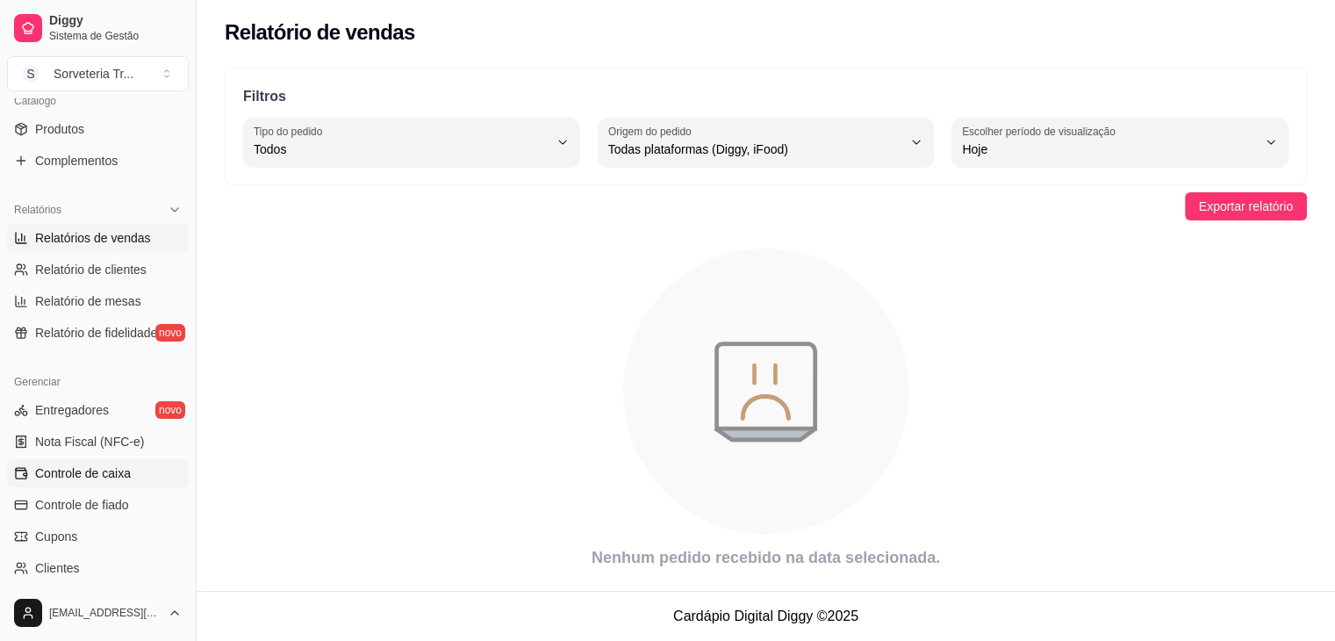
click at [142, 475] on link "Controle de caixa" at bounding box center [98, 473] width 182 height 28
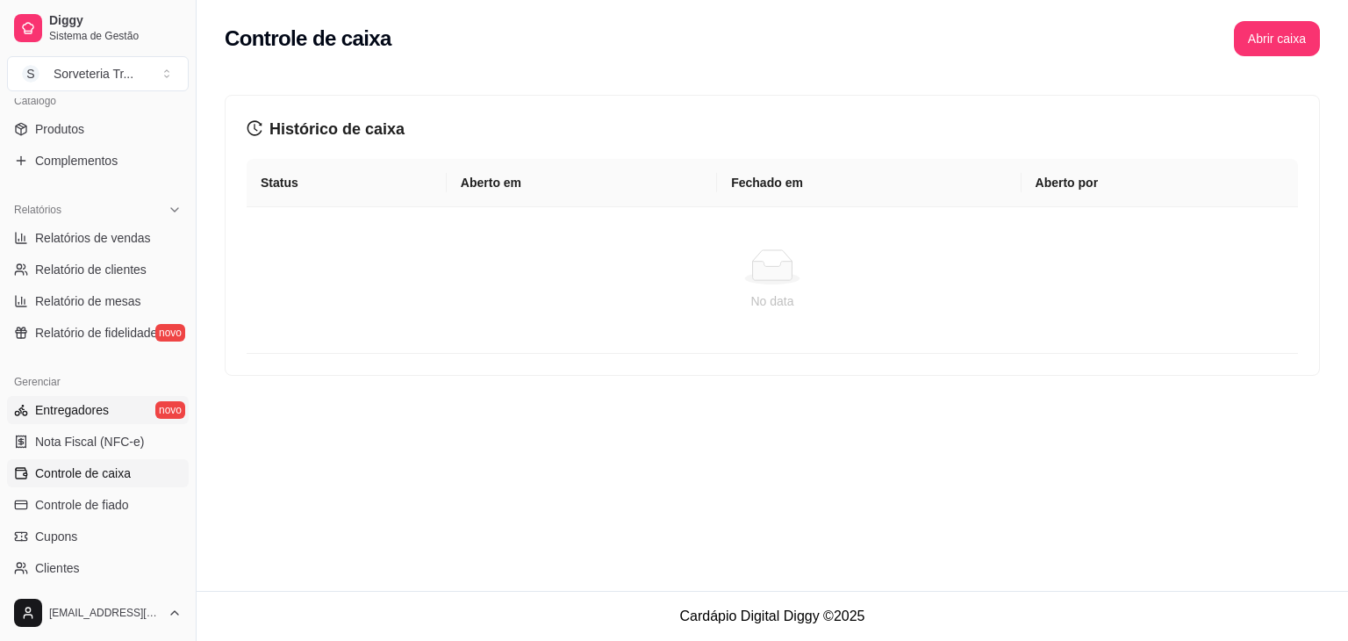
click at [107, 401] on link "Entregadores novo" at bounding box center [98, 410] width 182 height 28
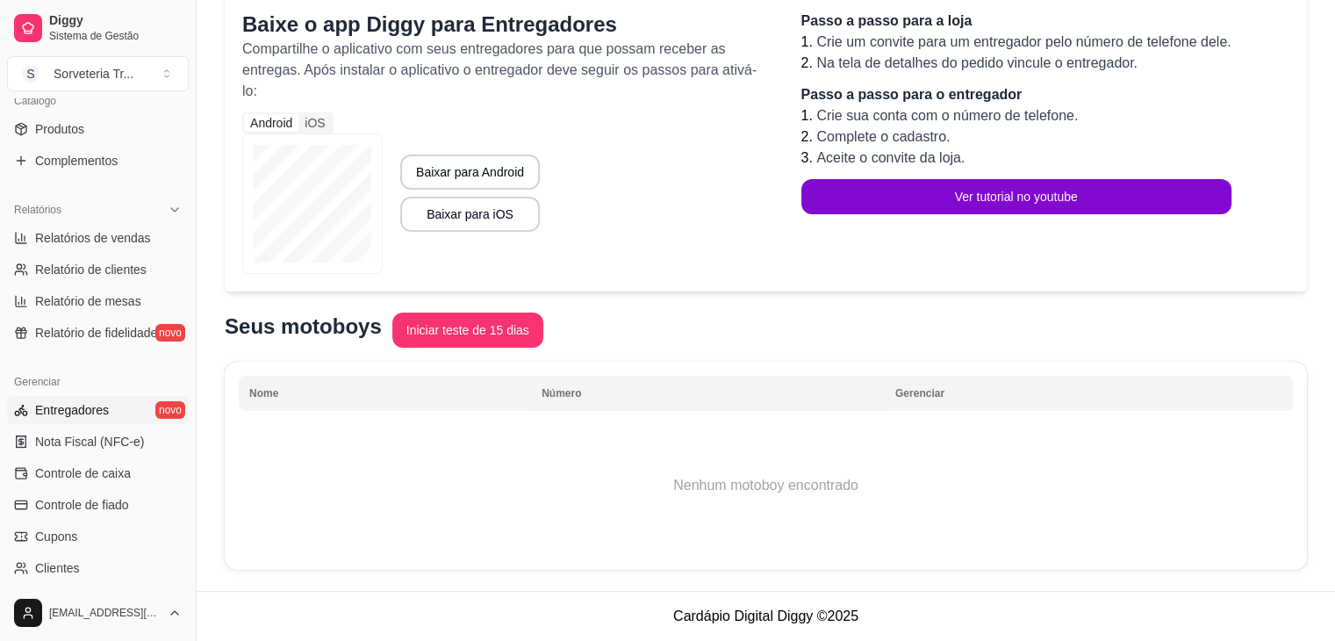
scroll to position [621, 0]
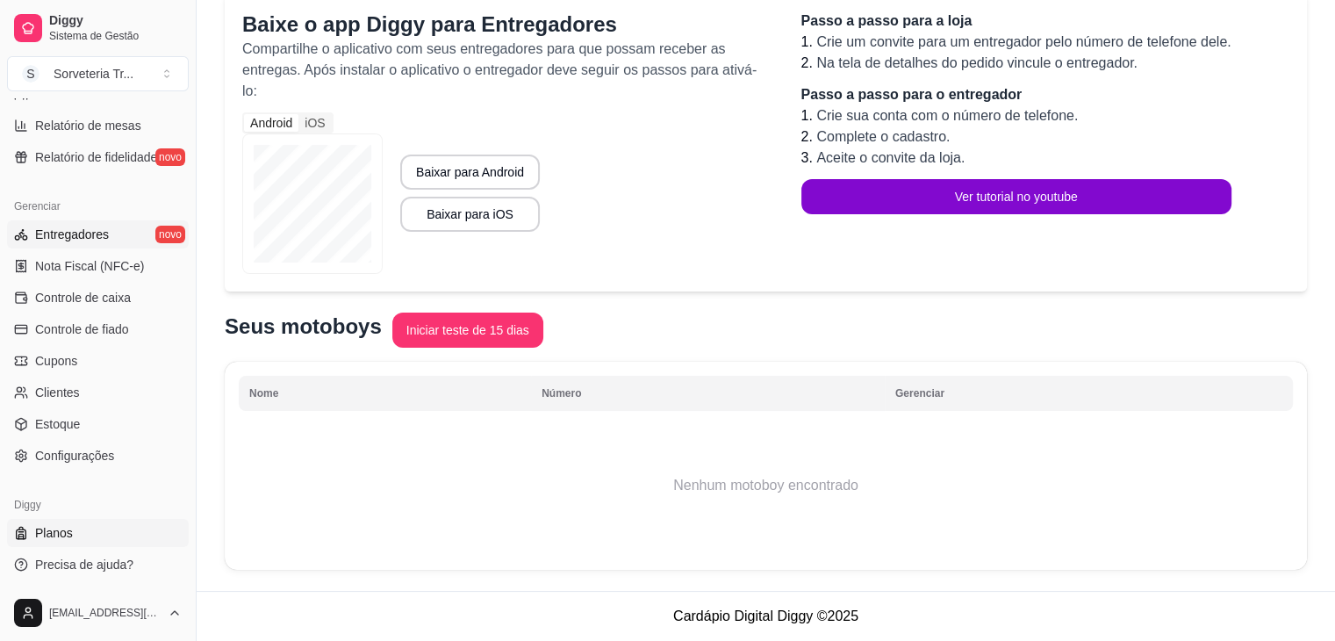
click at [137, 527] on link "Planos" at bounding box center [98, 533] width 182 height 28
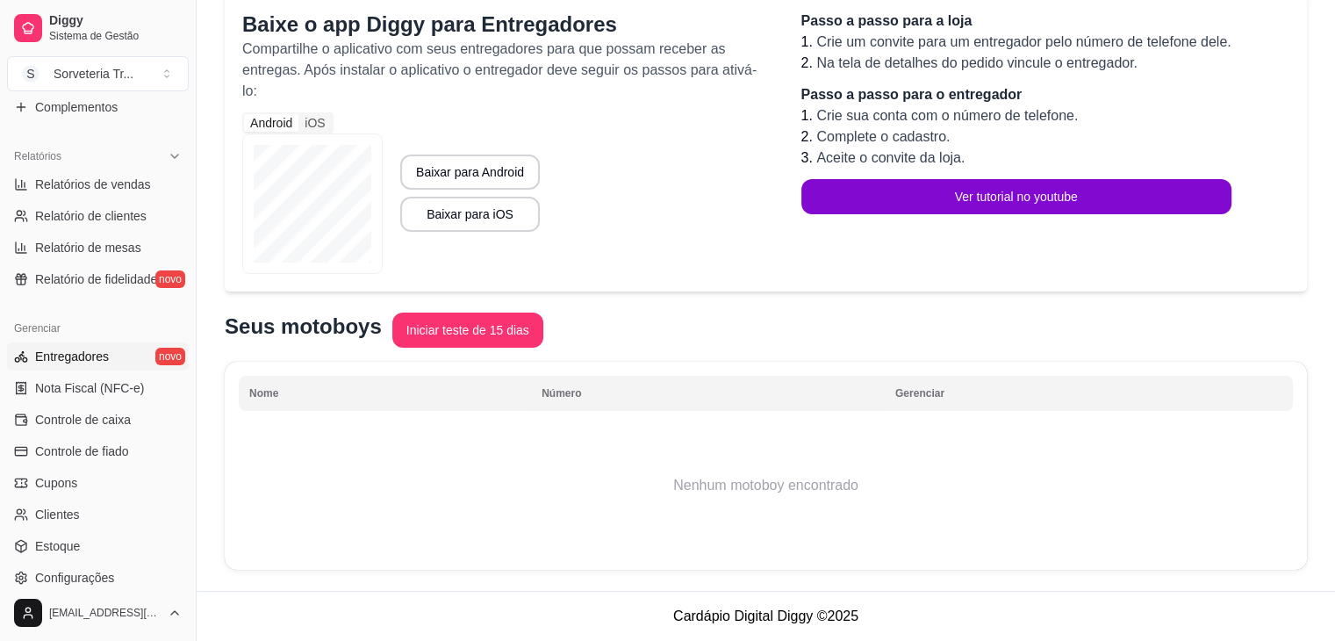
scroll to position [527, 0]
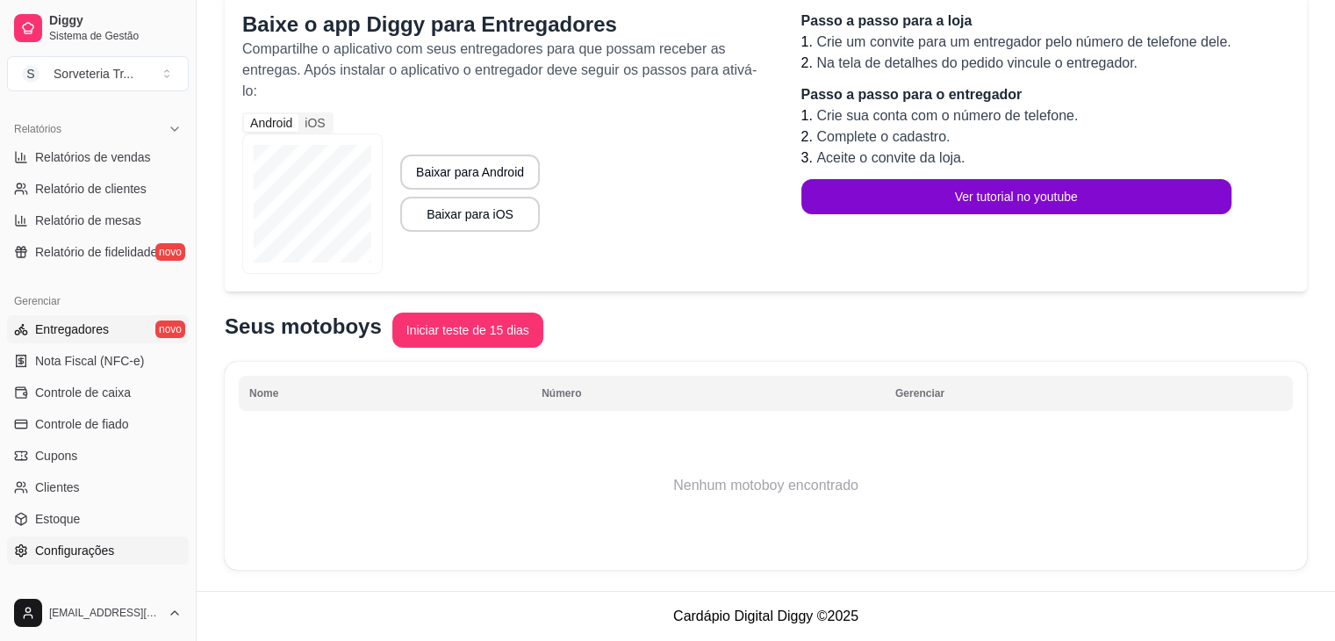
click at [120, 544] on link "Configurações" at bounding box center [98, 550] width 182 height 28
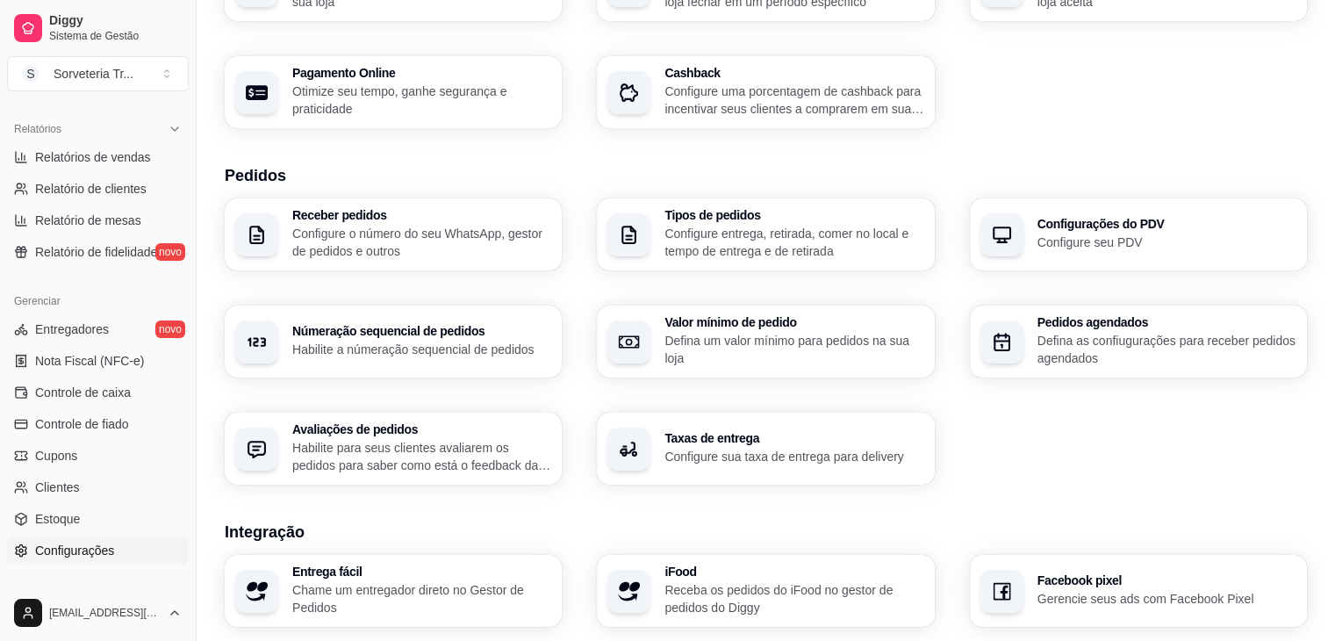
scroll to position [351, 0]
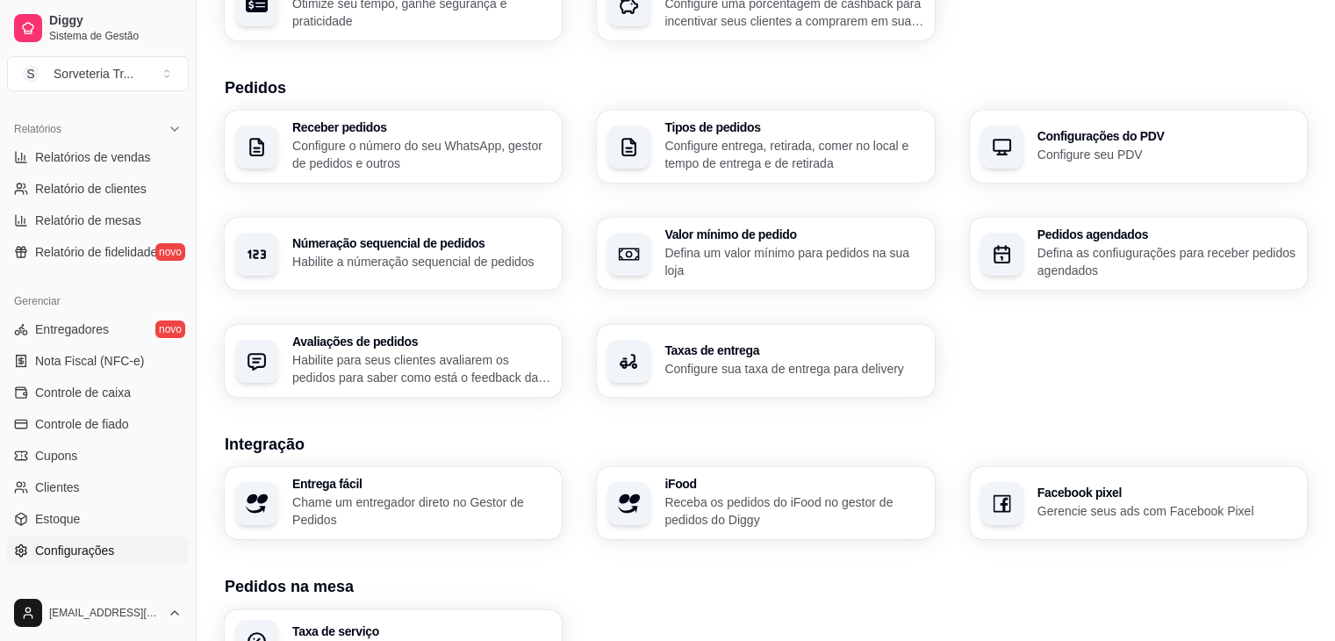
click at [449, 355] on p "Habilite para seus clientes avaliarem os pedidos para saber como está o feedbac…" at bounding box center [421, 368] width 259 height 35
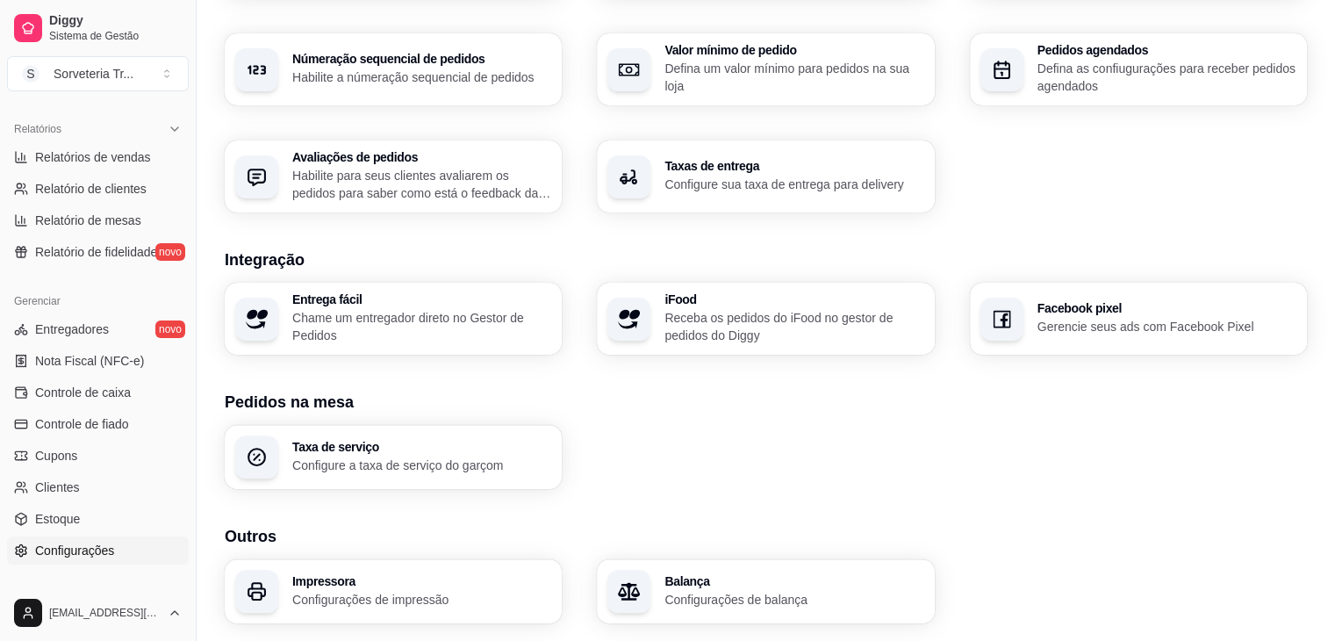
scroll to position [589, 0]
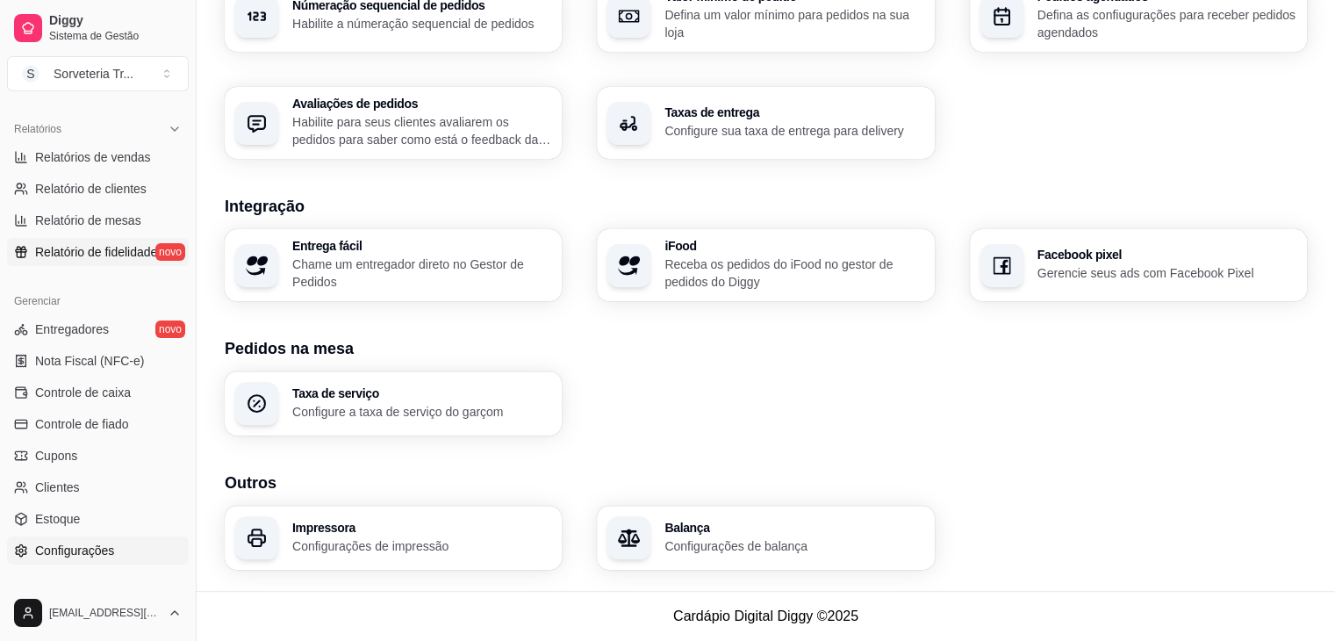
click at [158, 255] on link "Relatório de fidelidade novo" at bounding box center [98, 252] width 182 height 28
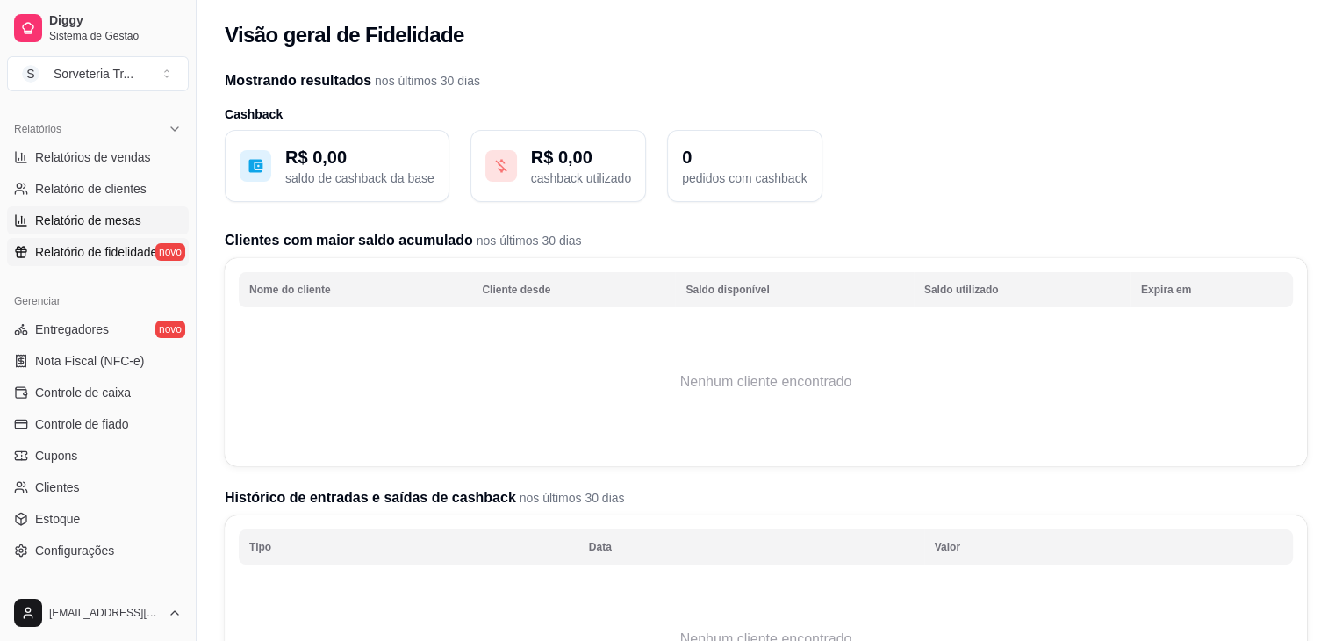
click at [97, 219] on span "Relatório de mesas" at bounding box center [88, 221] width 106 height 18
select select "TOTAL_OF_ORDERS"
select select "7"
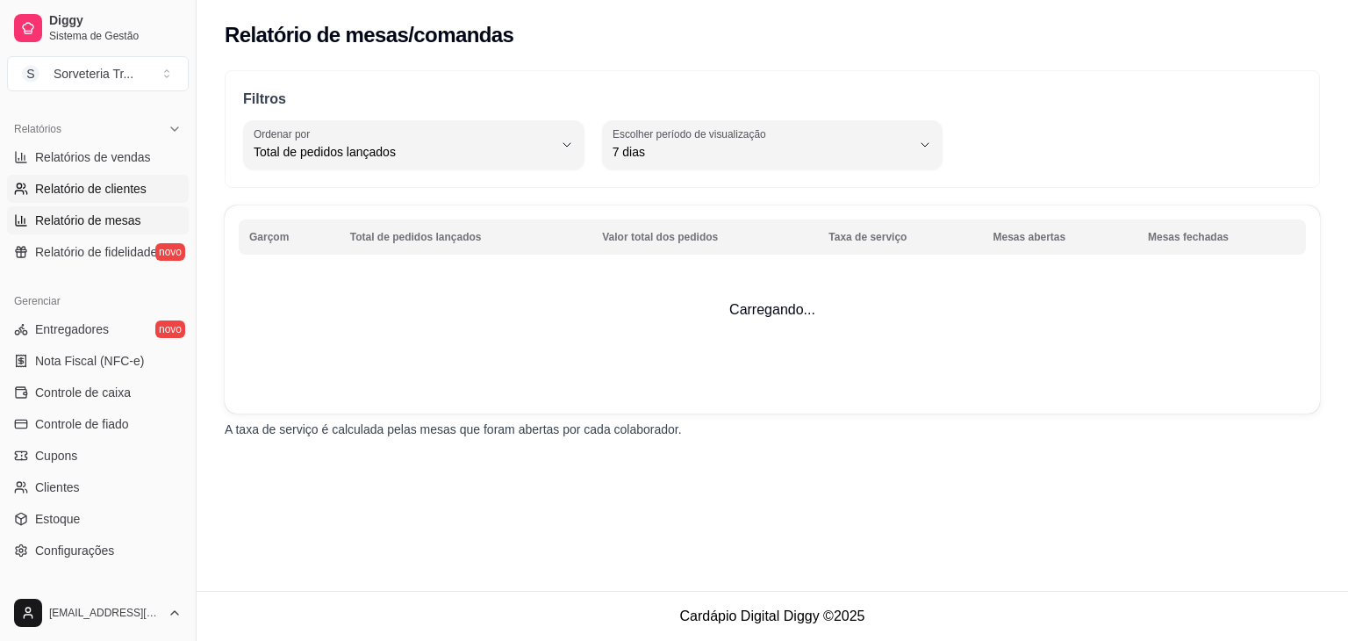
click at [99, 186] on span "Relatório de clientes" at bounding box center [90, 189] width 111 height 18
select select "30"
select select "HIGHEST_TOTAL_SPENT_WITH_ORDERS"
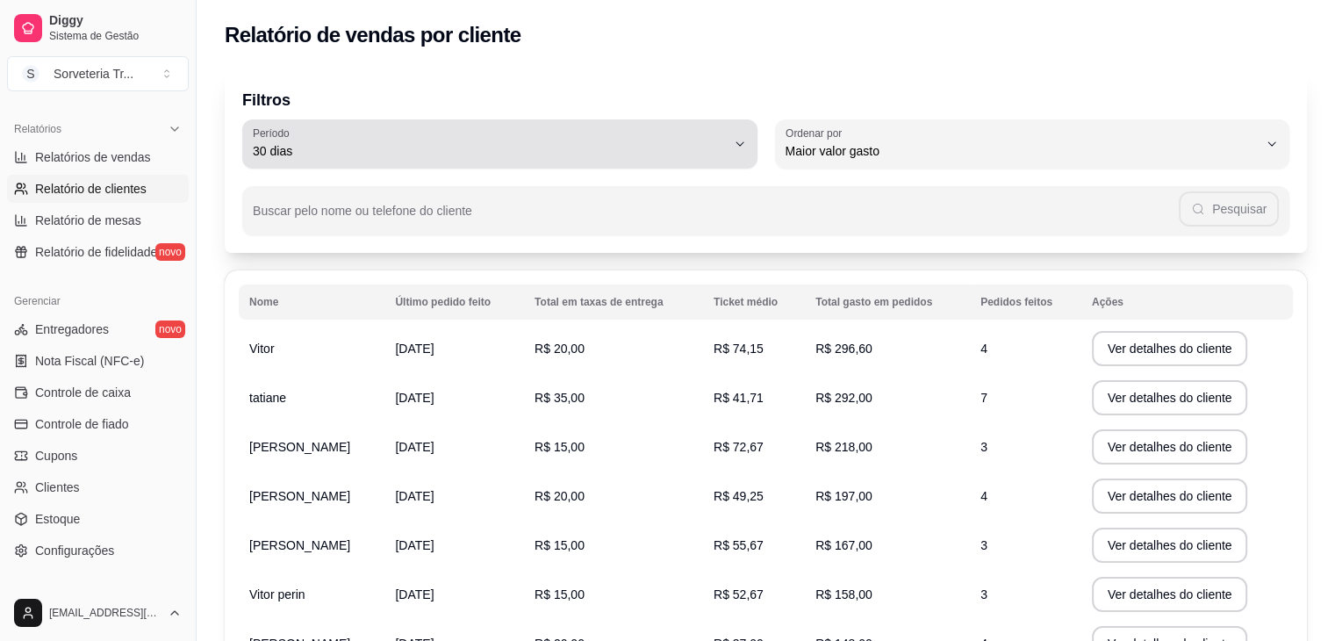
click at [326, 154] on span "30 dias" at bounding box center [489, 151] width 473 height 18
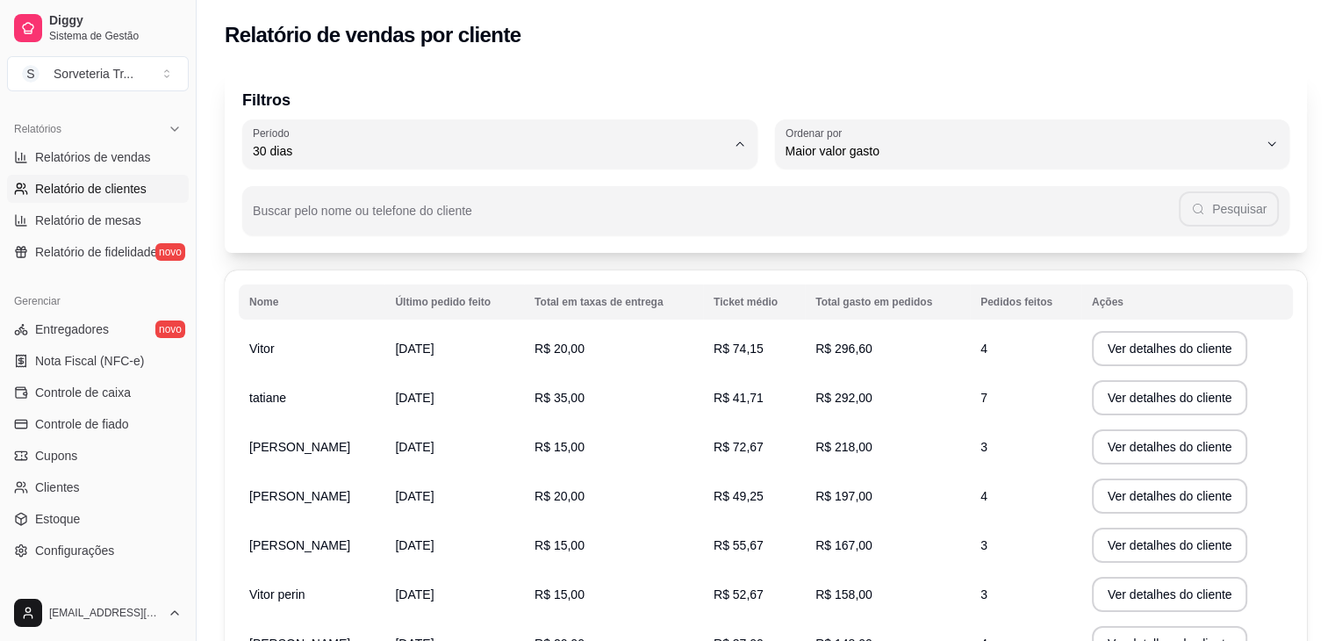
click at [453, 310] on span "30 dias" at bounding box center [491, 307] width 450 height 17
type input "0"
select select "0"
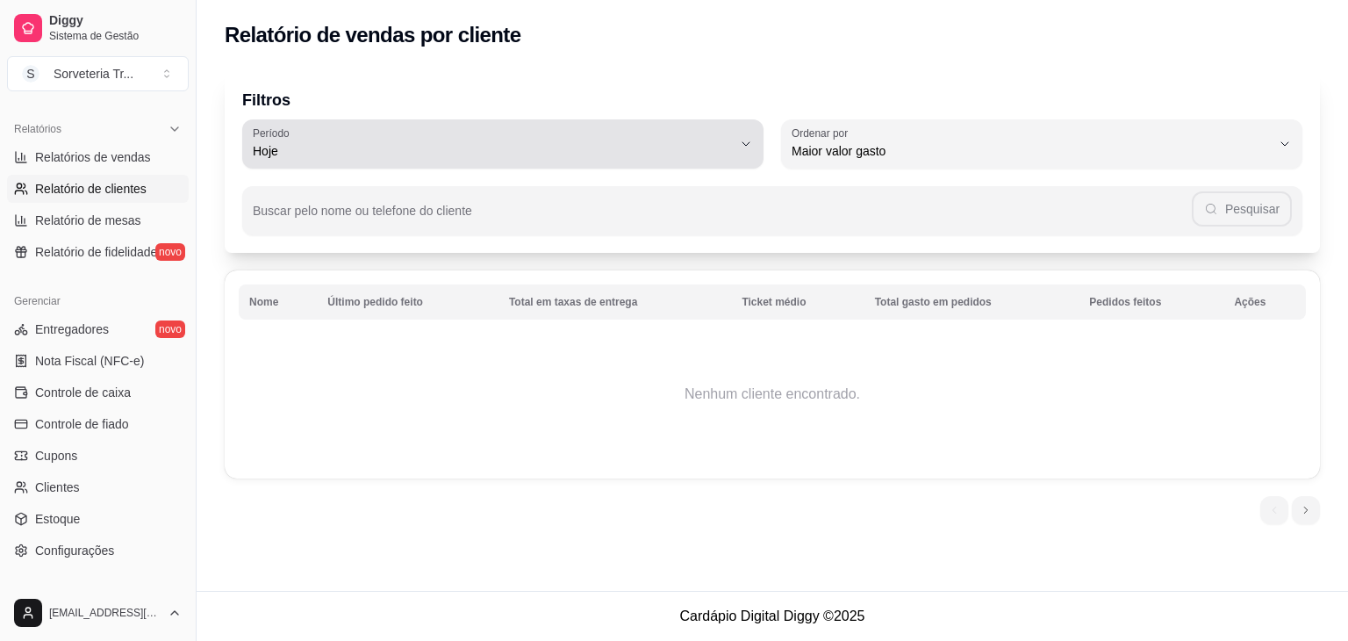
click at [527, 138] on div "Hoje" at bounding box center [492, 143] width 479 height 35
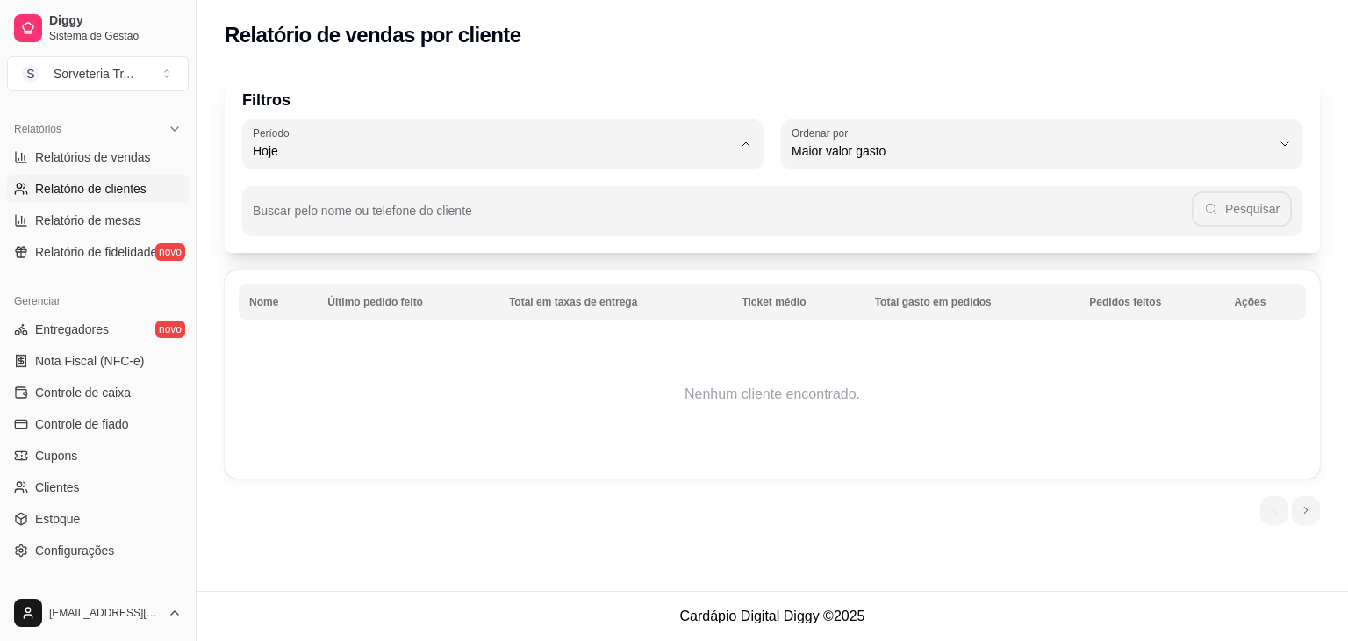
click at [573, 306] on span "30 dias" at bounding box center [494, 307] width 456 height 17
type input "30"
select select "30"
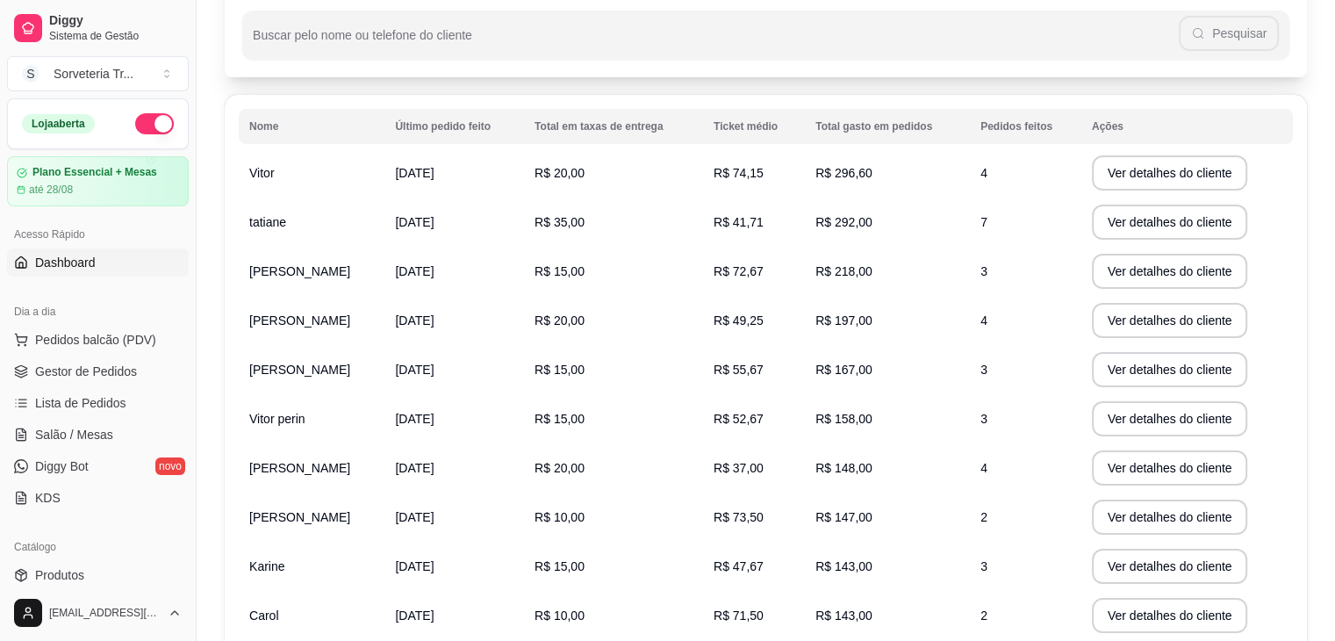
click at [140, 255] on link "Dashboard" at bounding box center [98, 262] width 182 height 28
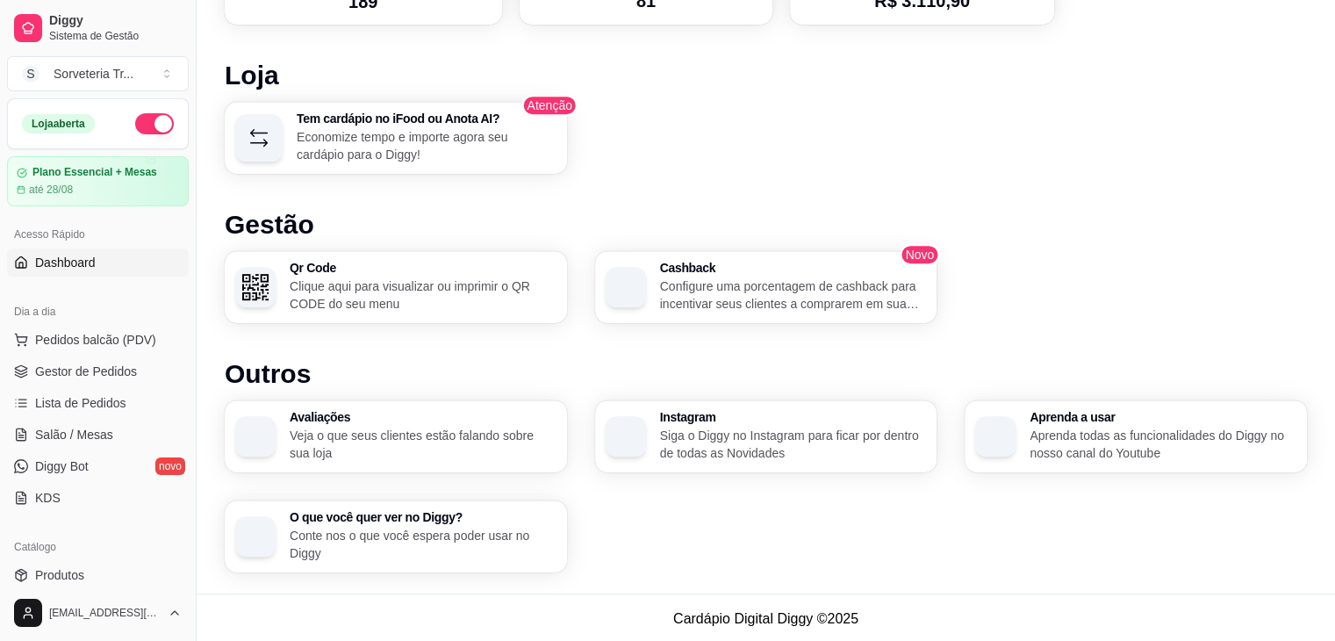
scroll to position [921, 0]
click at [264, 203] on div "Desempenho Últimos 7 dias Número de pedidos Você está vendo os pedidos recebido…" at bounding box center [766, 19] width 1082 height 1103
click at [116, 359] on link "Gestor de Pedidos" at bounding box center [98, 371] width 182 height 28
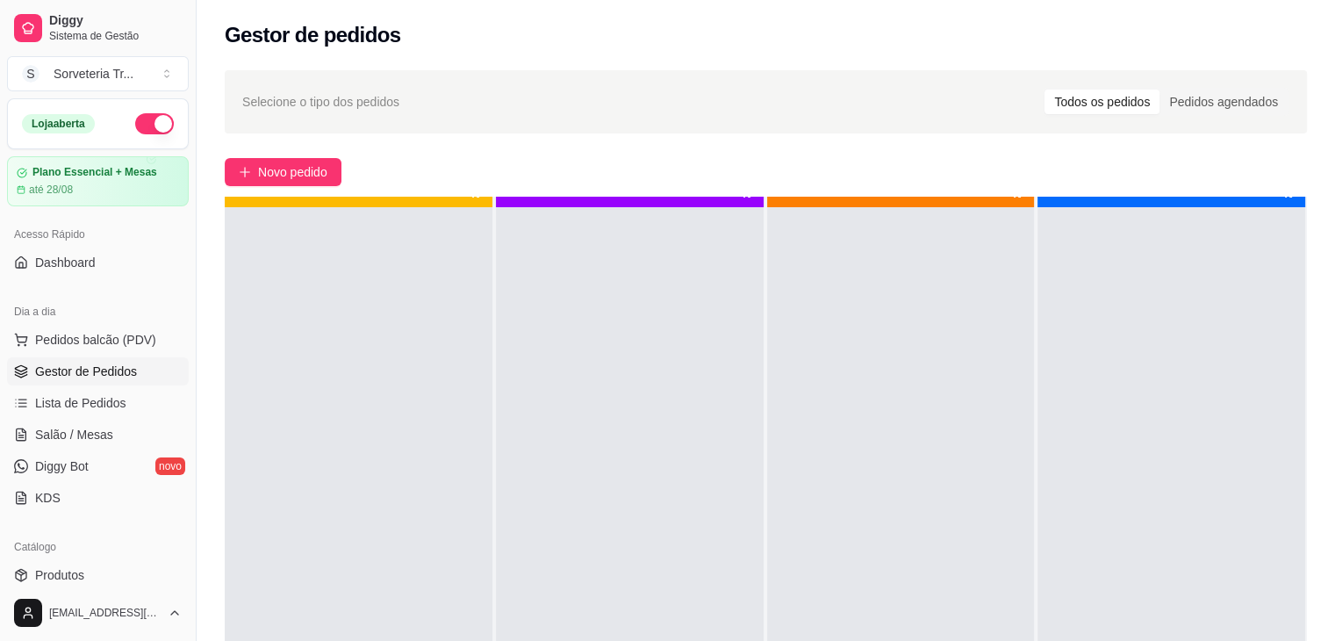
scroll to position [49, 0]
